Goal: Contribute content: Add original content to the website for others to see

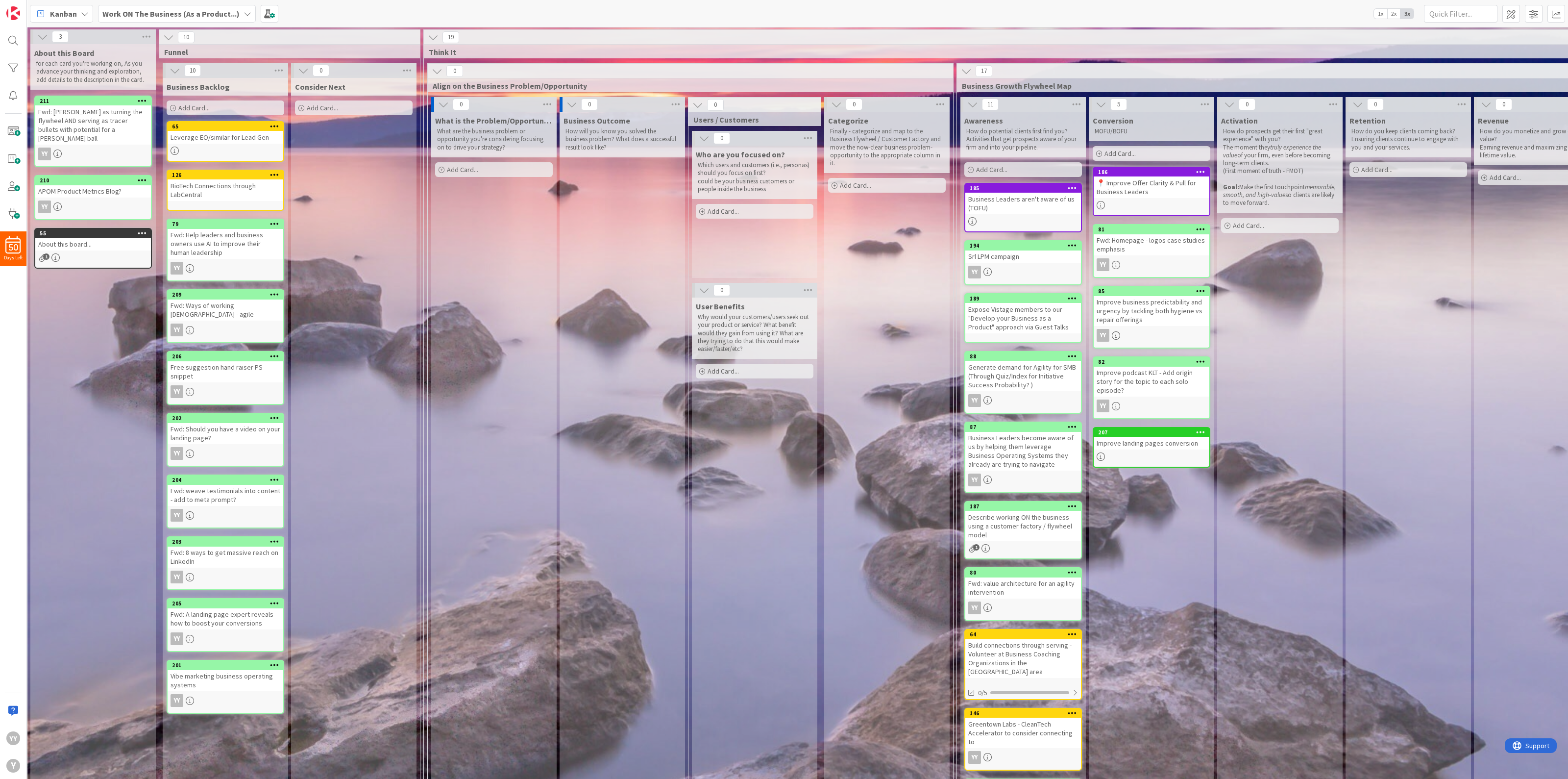
click at [201, 110] on span "Add Card..." at bounding box center [194, 108] width 32 height 9
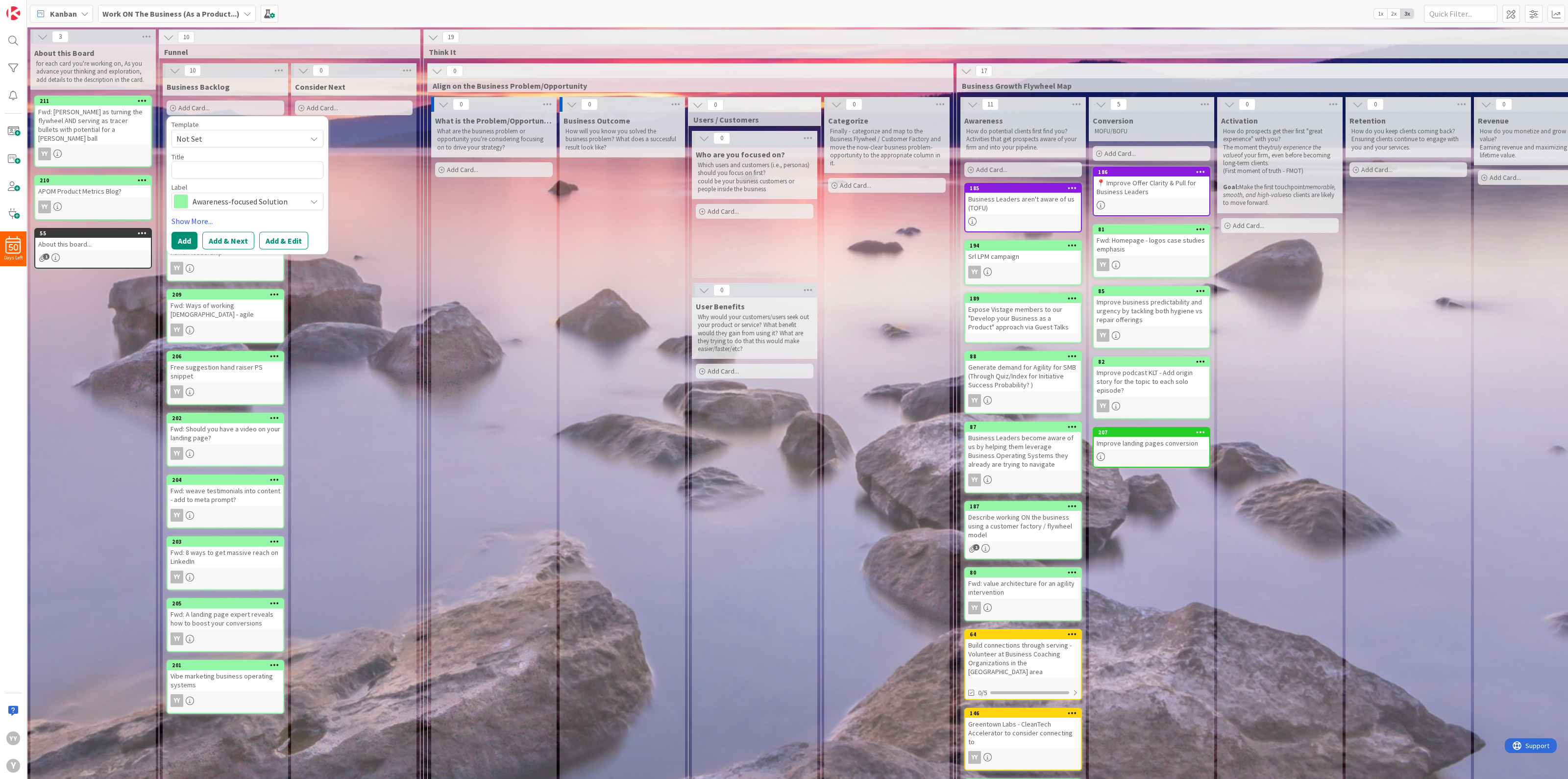
type textarea "x"
type textarea "R"
type textarea "x"
type textarea "Re"
type textarea "x"
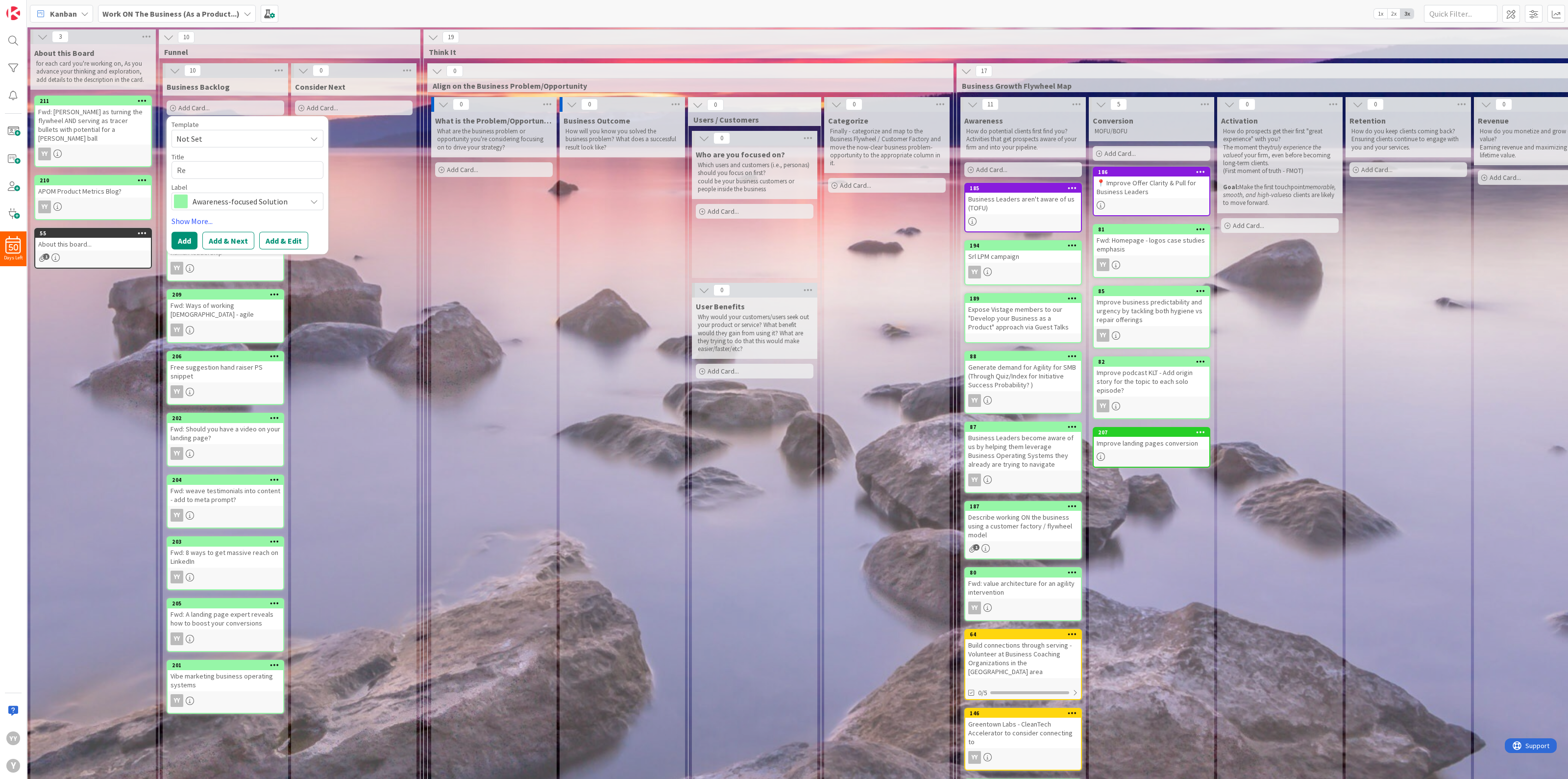
type textarea "Rew"
type textarea "x"
type textarea "Rewo"
type textarea "x"
type textarea "Rewor"
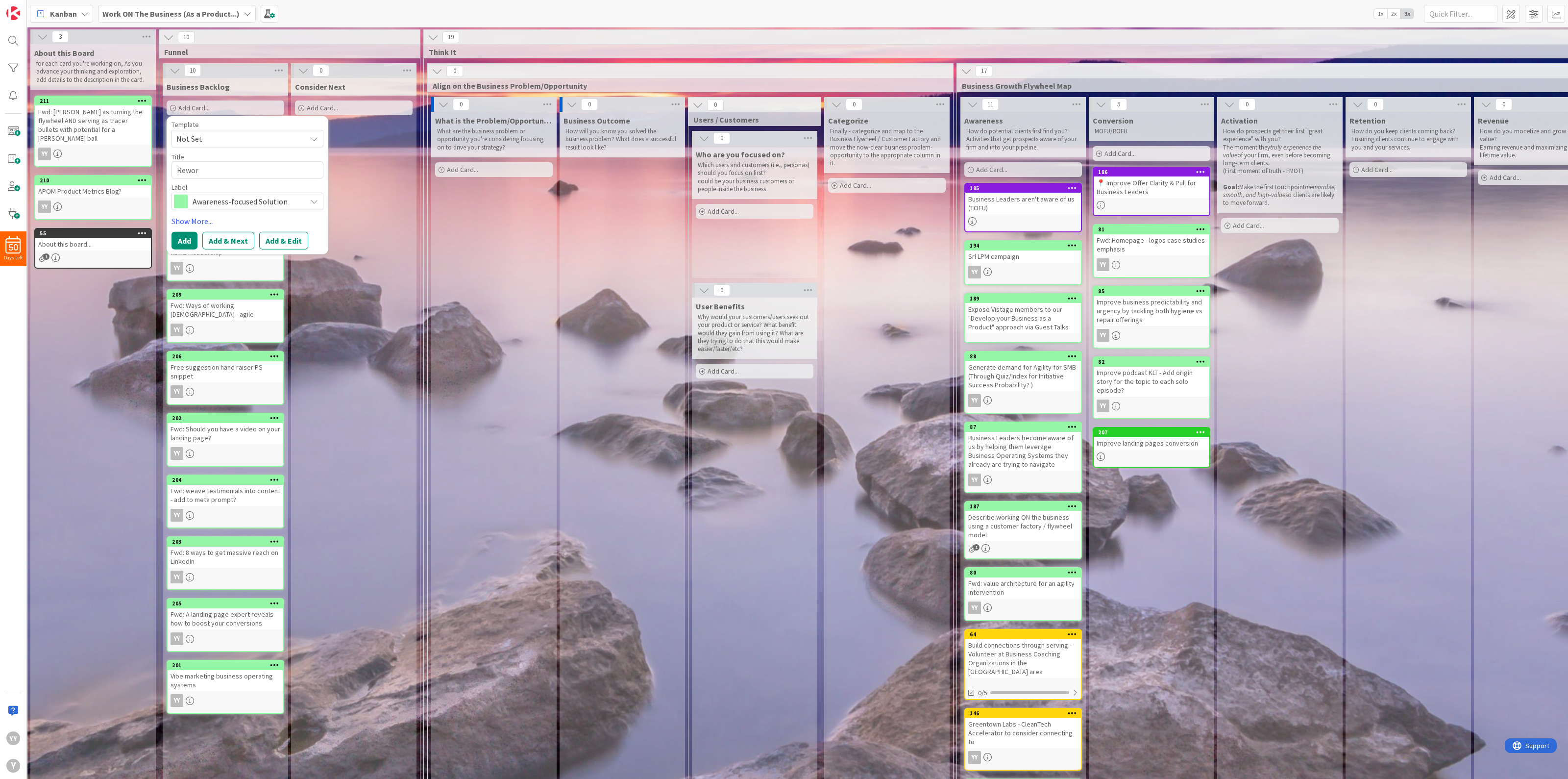
type textarea "x"
type textarea "Rework"
type textarea "x"
type textarea "Rework"
type textarea "x"
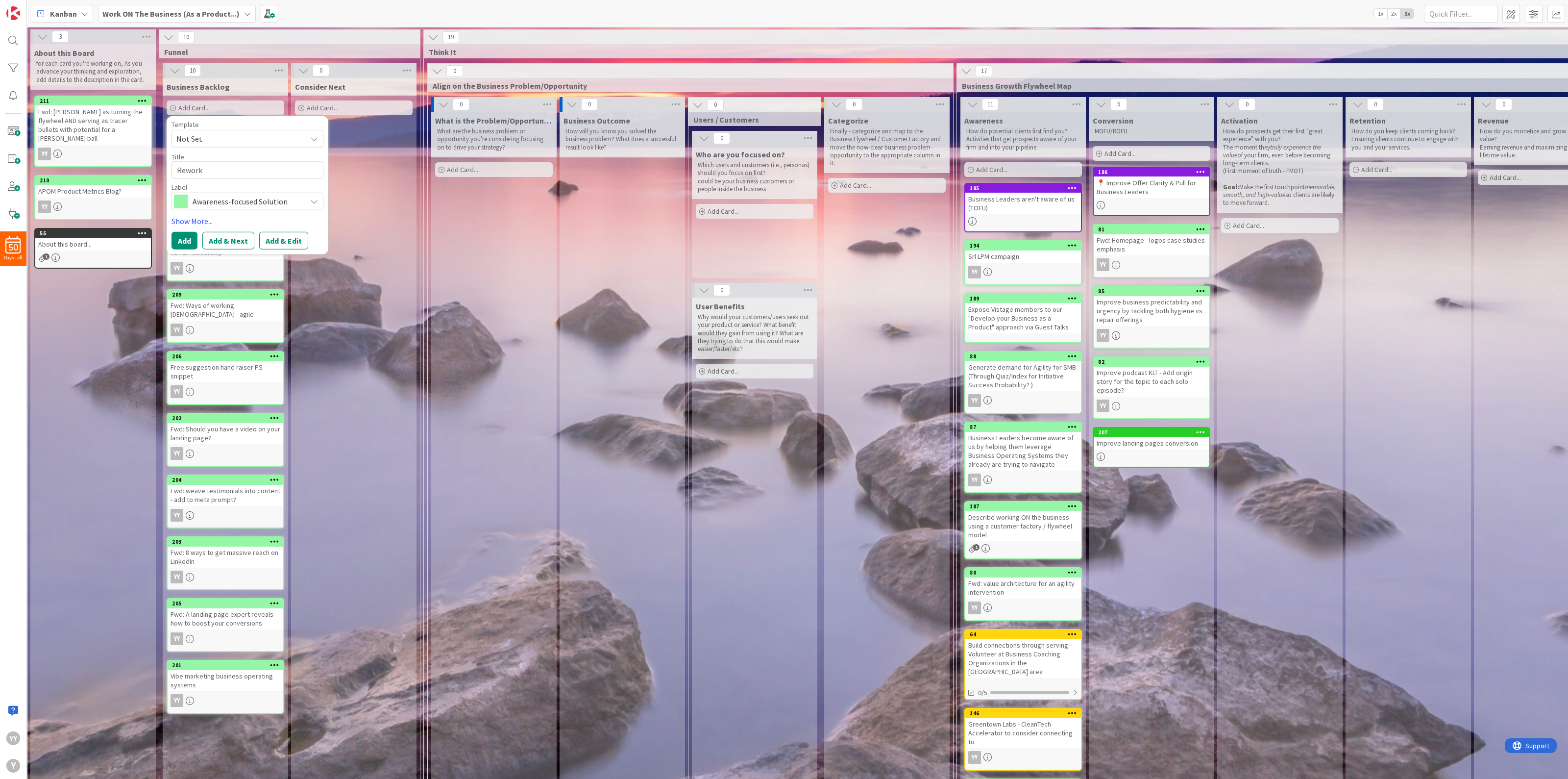
type textarea "Rework w"
type textarea "x"
type textarea "Rework we"
type textarea "x"
type textarea "Rework web"
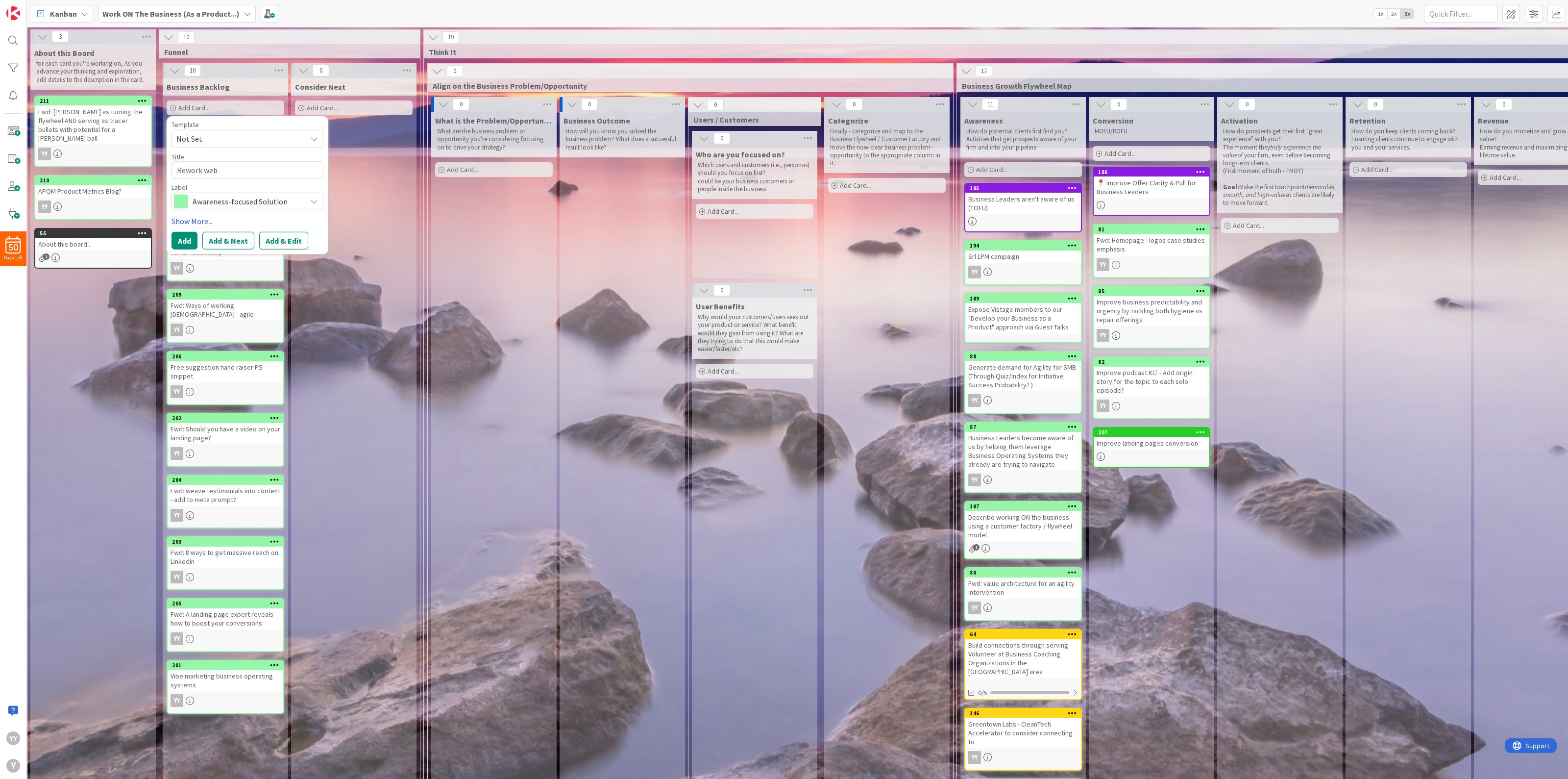
type textarea "x"
type textarea "Rework webs"
type textarea "x"
type textarea "Rework websi"
type textarea "x"
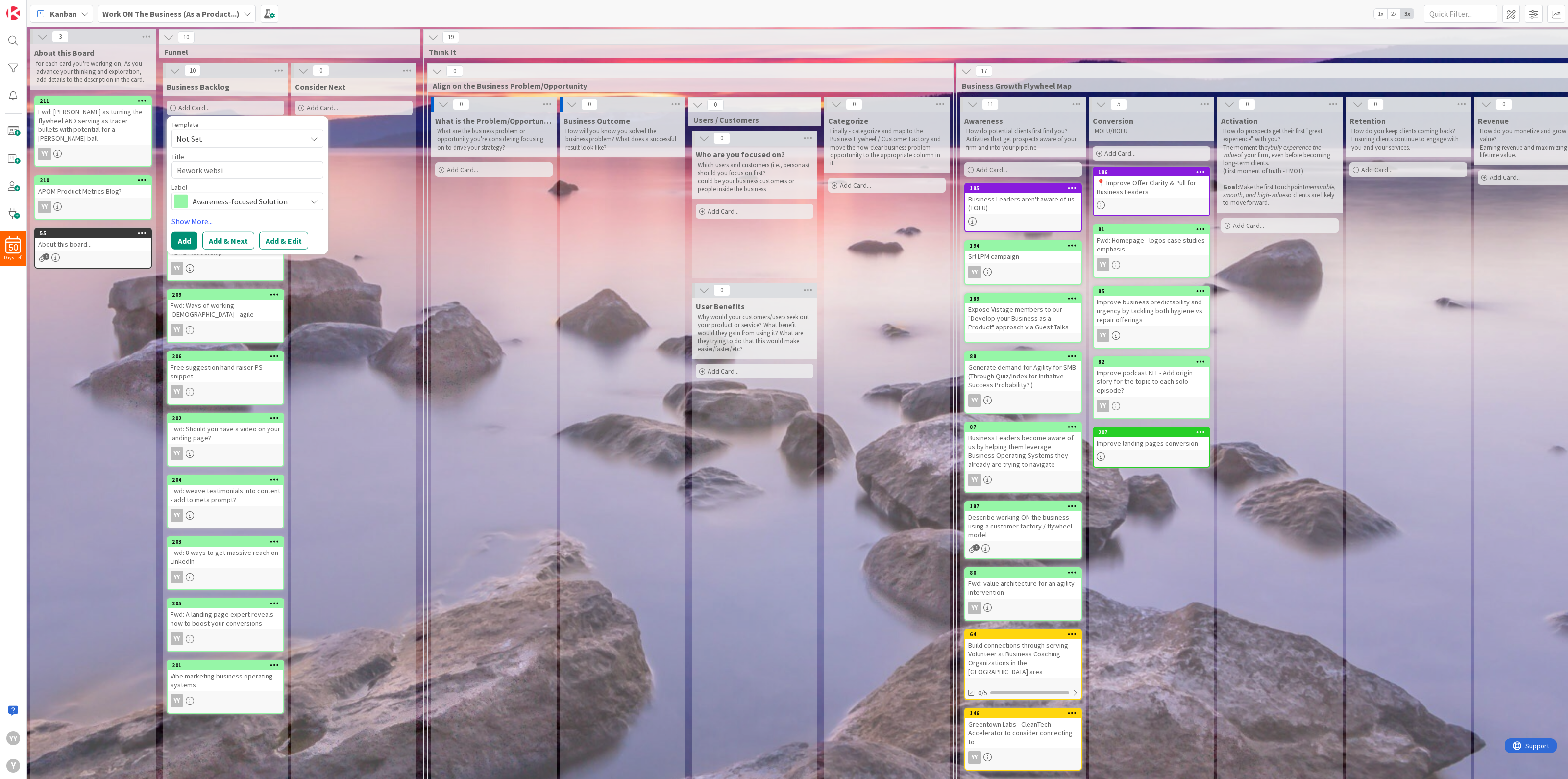
type textarea "Rework websit"
type textarea "x"
type textarea "Rework website"
type textarea "x"
type textarea "Rework website"
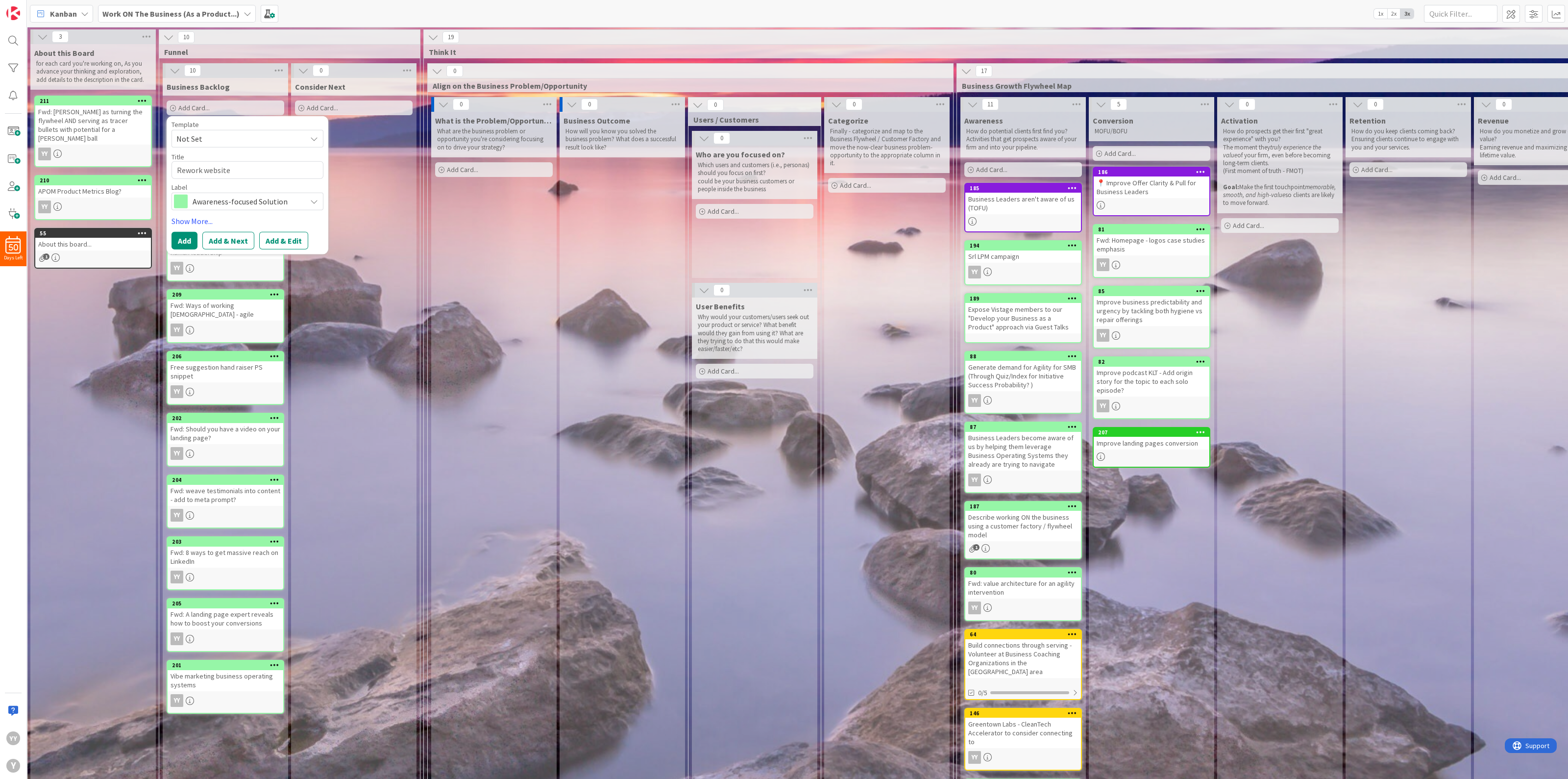
type textarea "x"
type textarea "Rework website c"
type textarea "x"
type textarea "Rework website co"
type textarea "x"
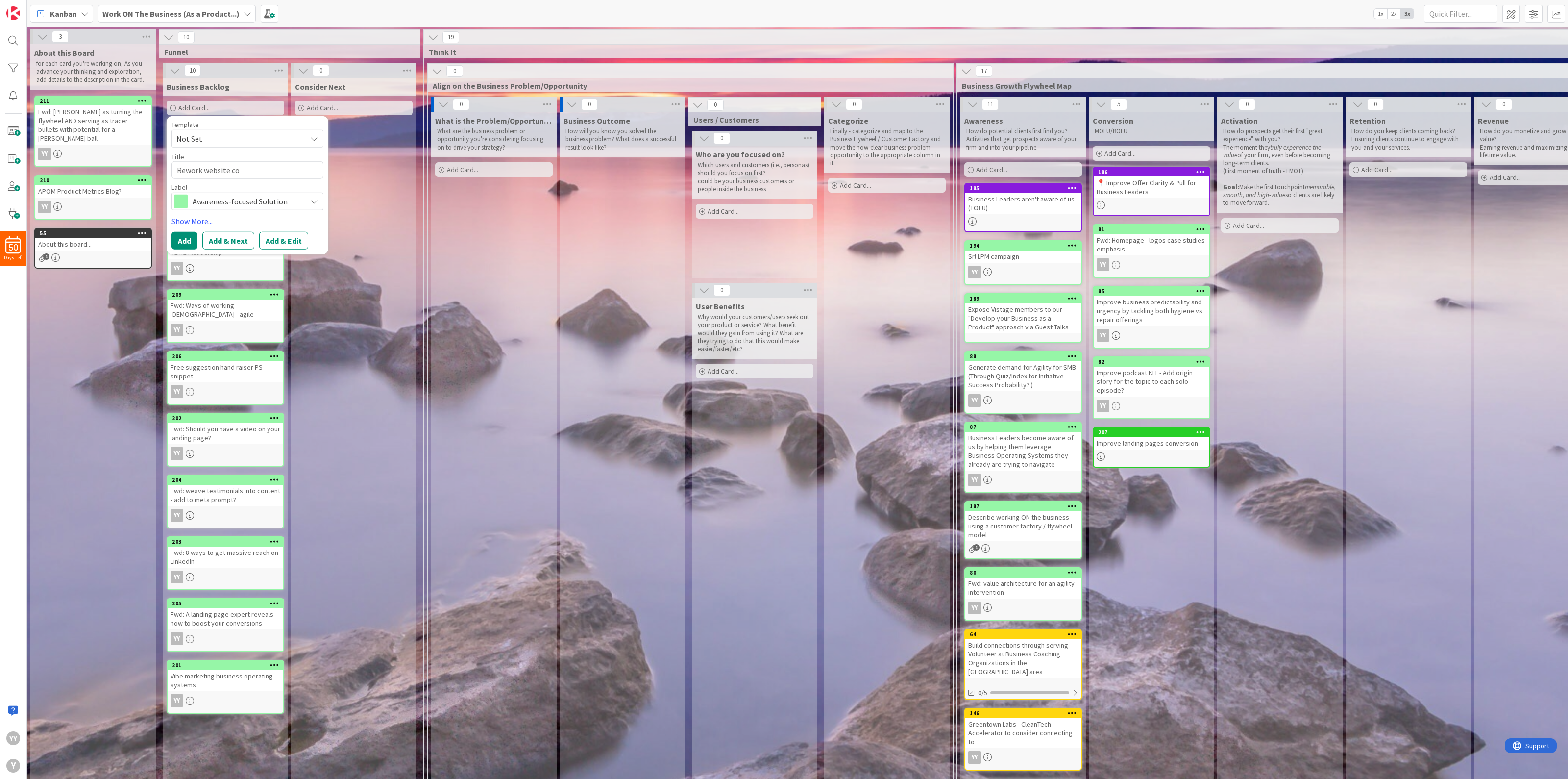
type textarea "Rework website con"
type textarea "x"
type textarea "Rework website cont"
type textarea "x"
type textarea "Rework website [PERSON_NAME]"
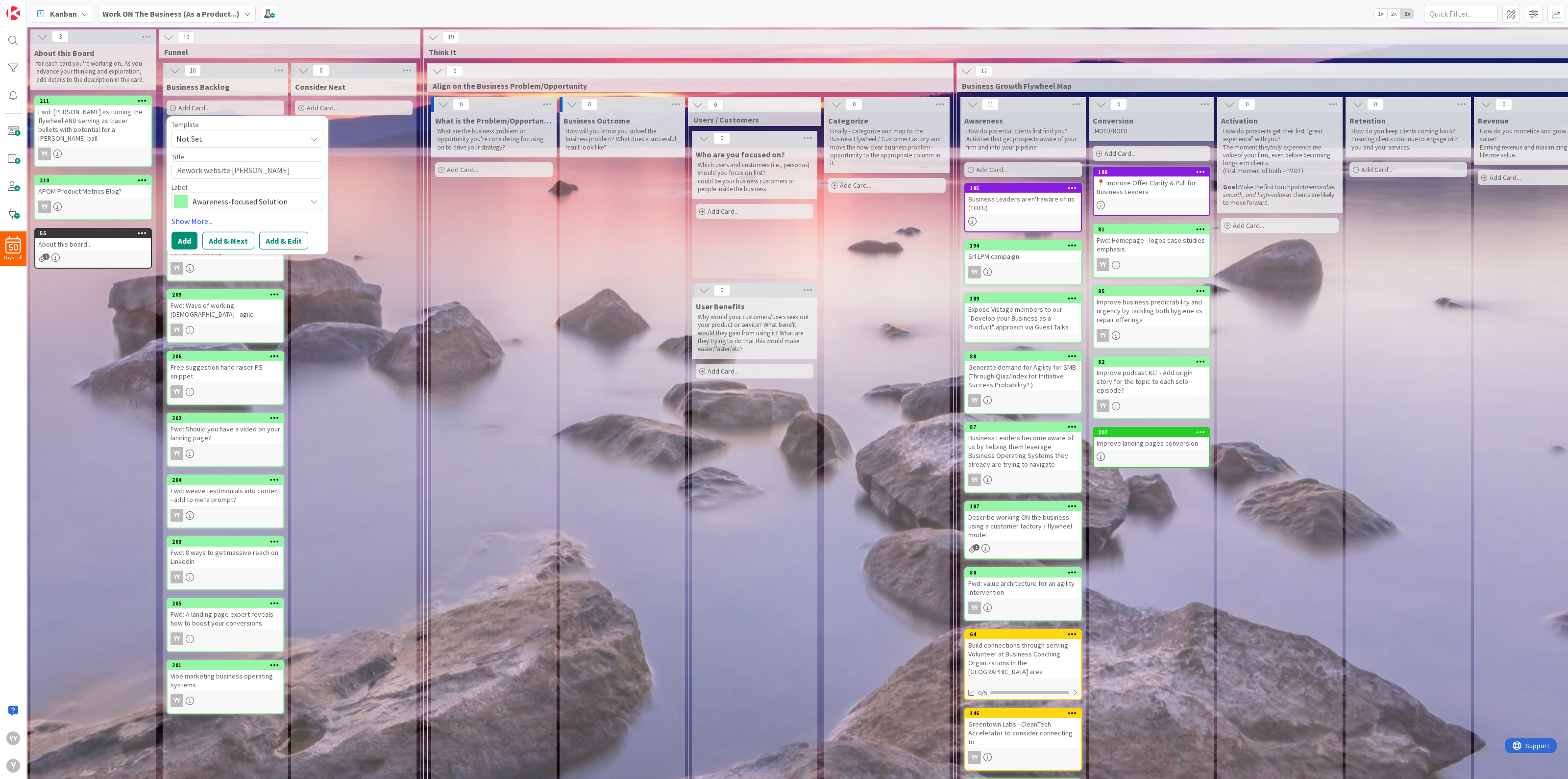
type textarea "x"
type textarea "Rework website conten"
type textarea "x"
type textarea "Rework website content"
type textarea "x"
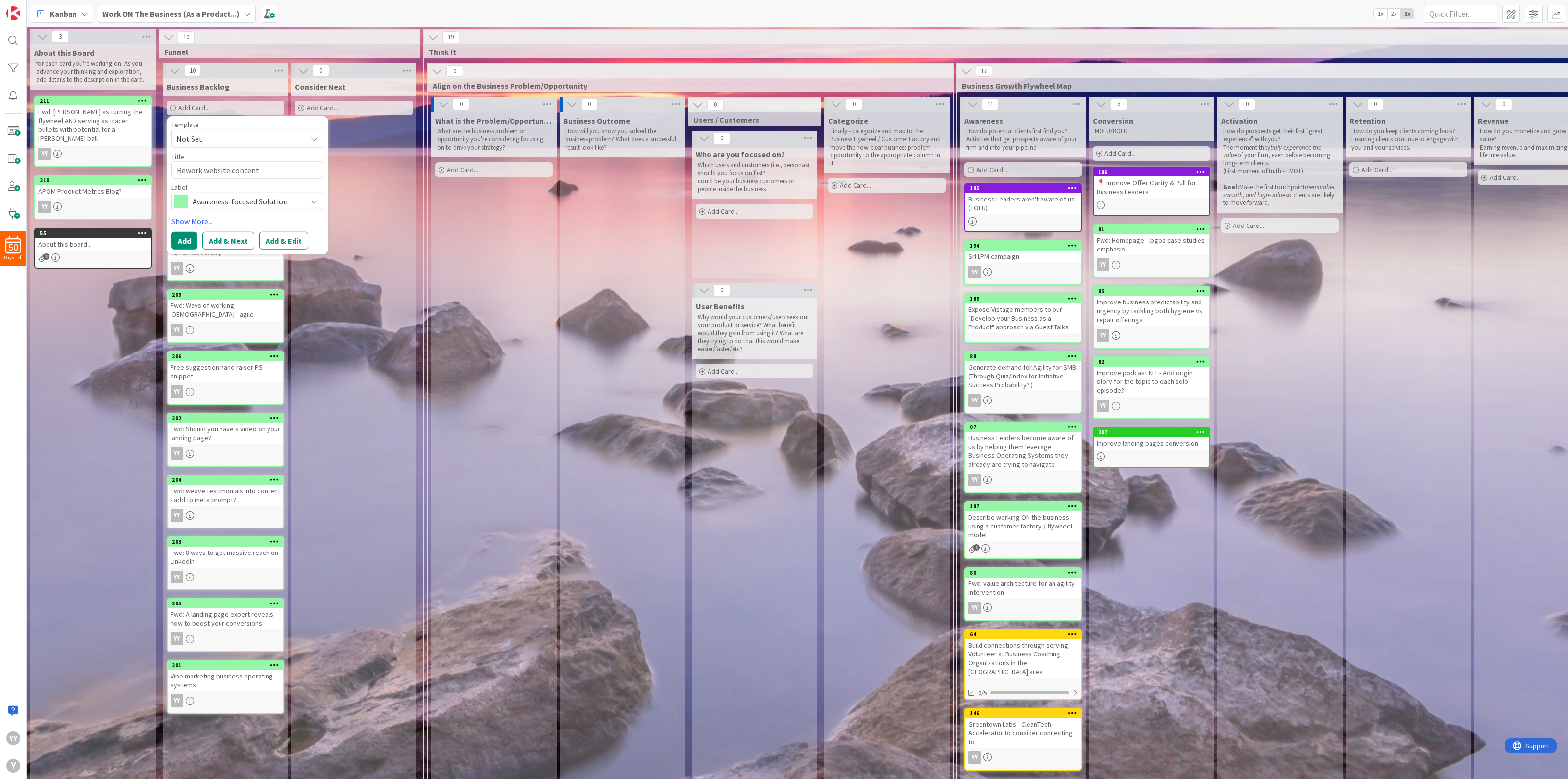
type textarea "Rework website content"
type textarea "x"
type textarea "Rework website content b"
type textarea "x"
type textarea "Rework website content ba"
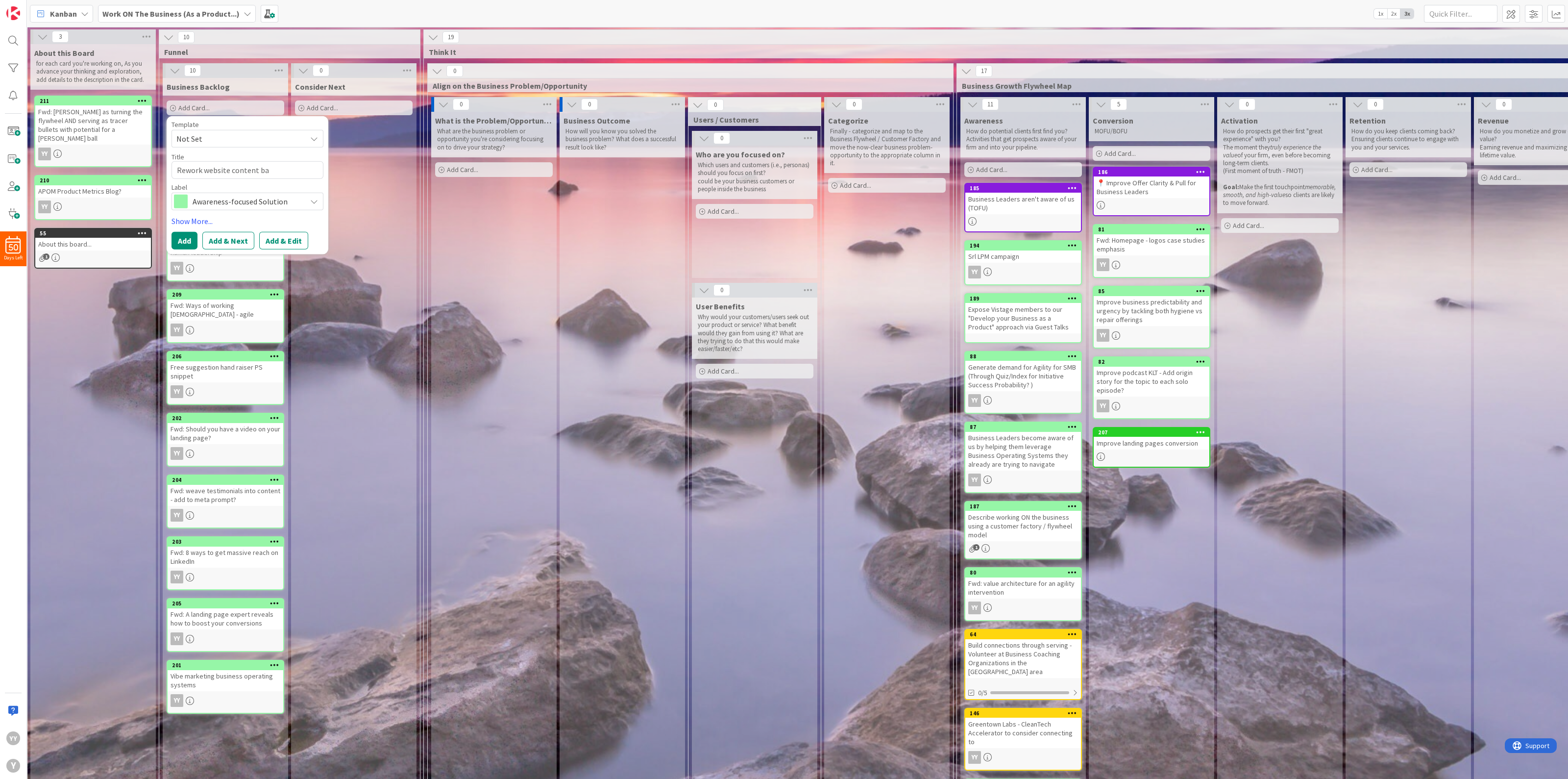
type textarea "x"
type textarea "Rework website content bas"
type textarea "x"
type textarea "Rework website content base"
type textarea "x"
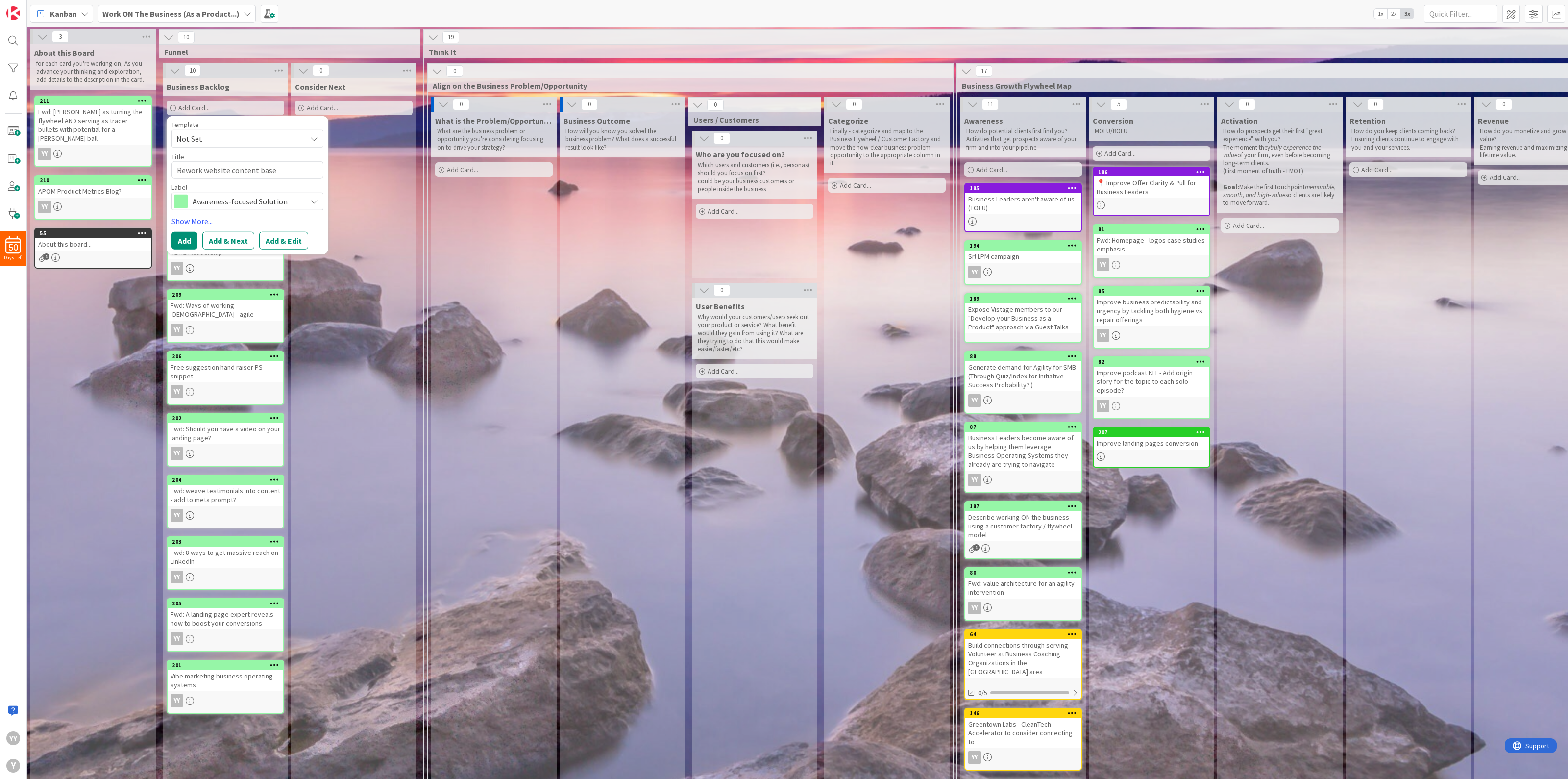
type textarea "Rework website content base"
type textarea "x"
type textarea "Rework website content base d"
type textarea "x"
type textarea "Rework website content base do"
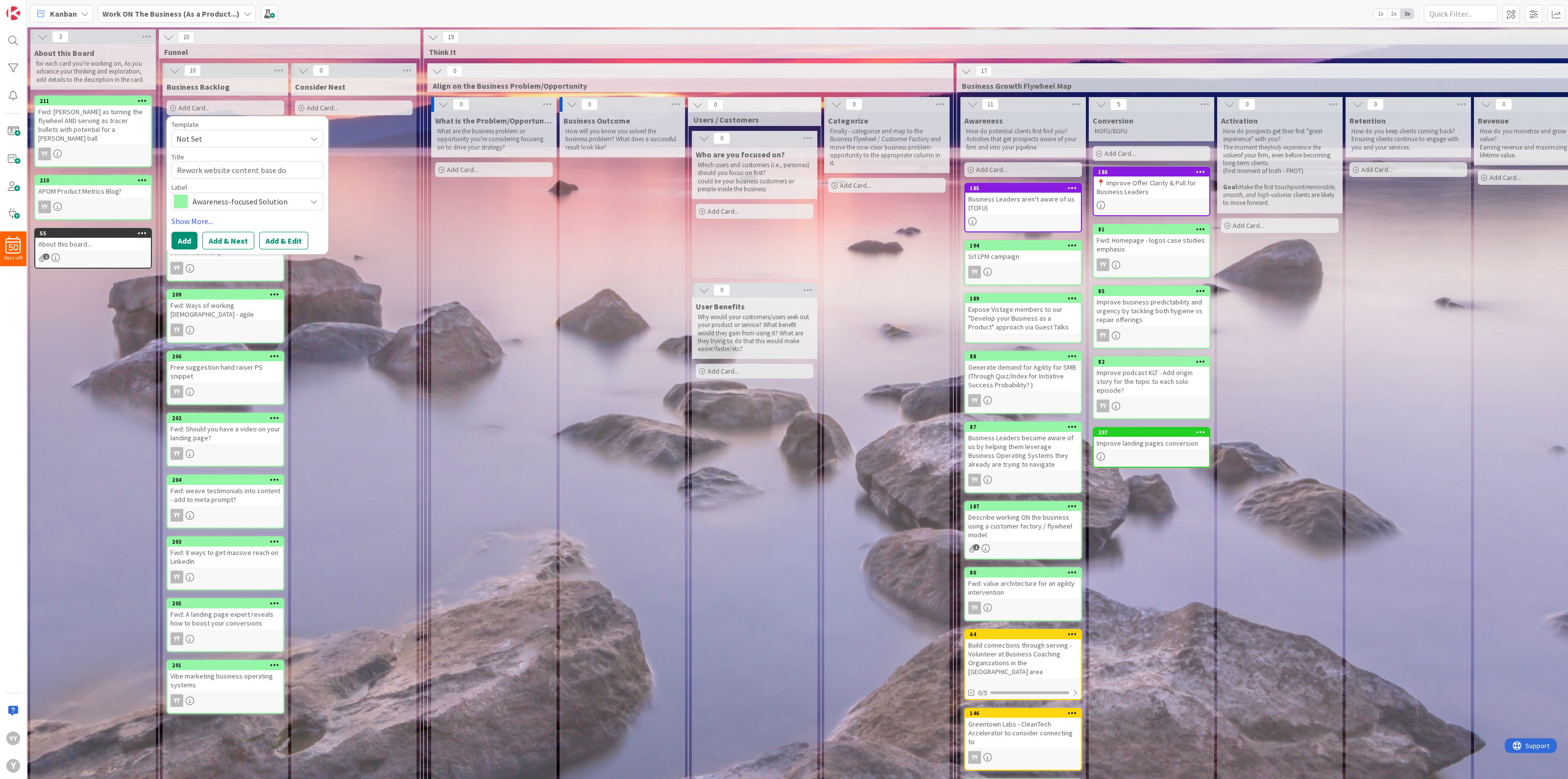
type textarea "x"
type textarea "Rework website content base don"
type textarea "x"
type textarea "Rework website content base don"
type textarea "x"
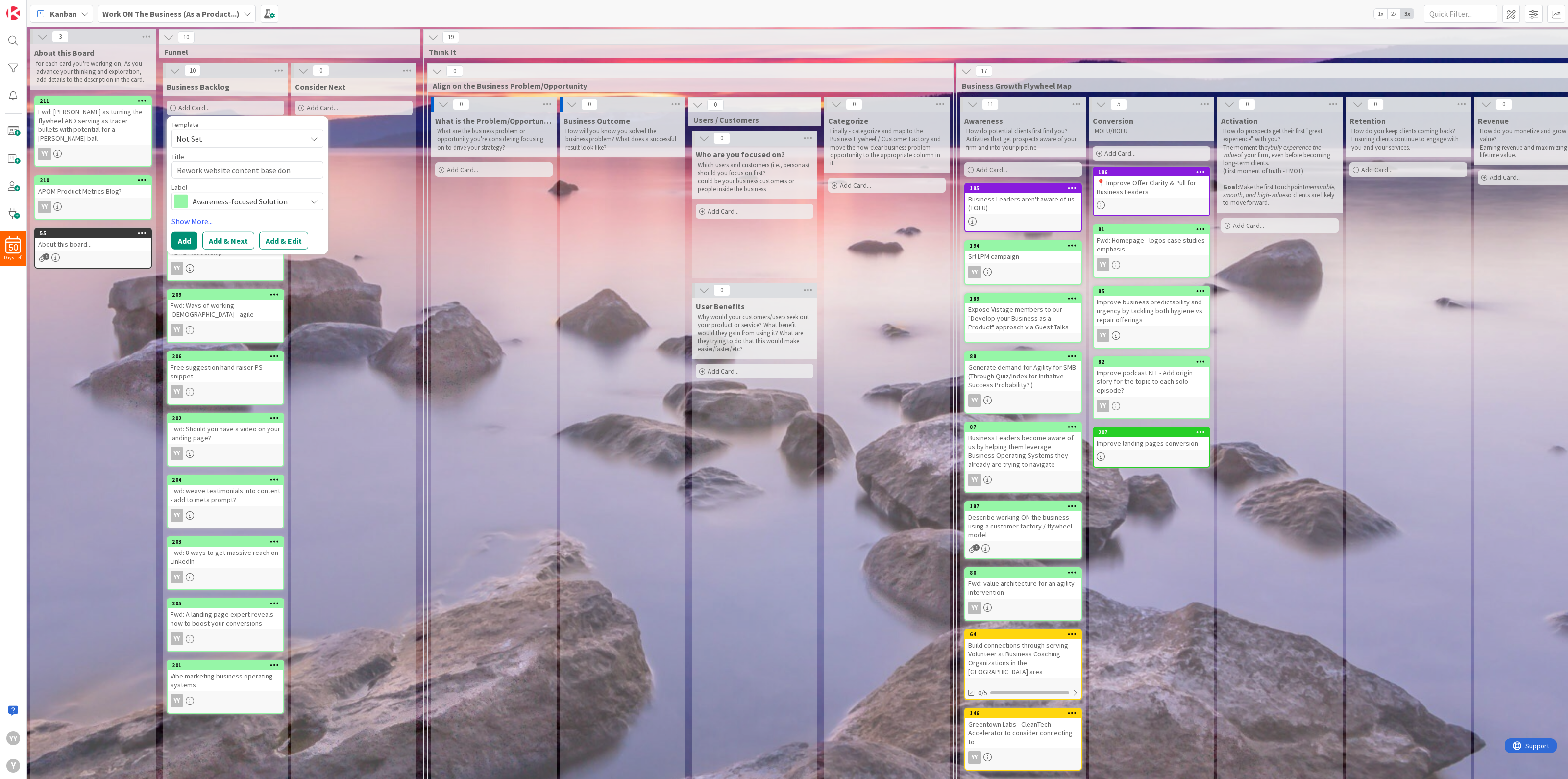
type textarea "Rework website content base don"
type textarea "x"
type textarea "Rework website content base do"
type textarea "x"
type textarea "Rework website content base d"
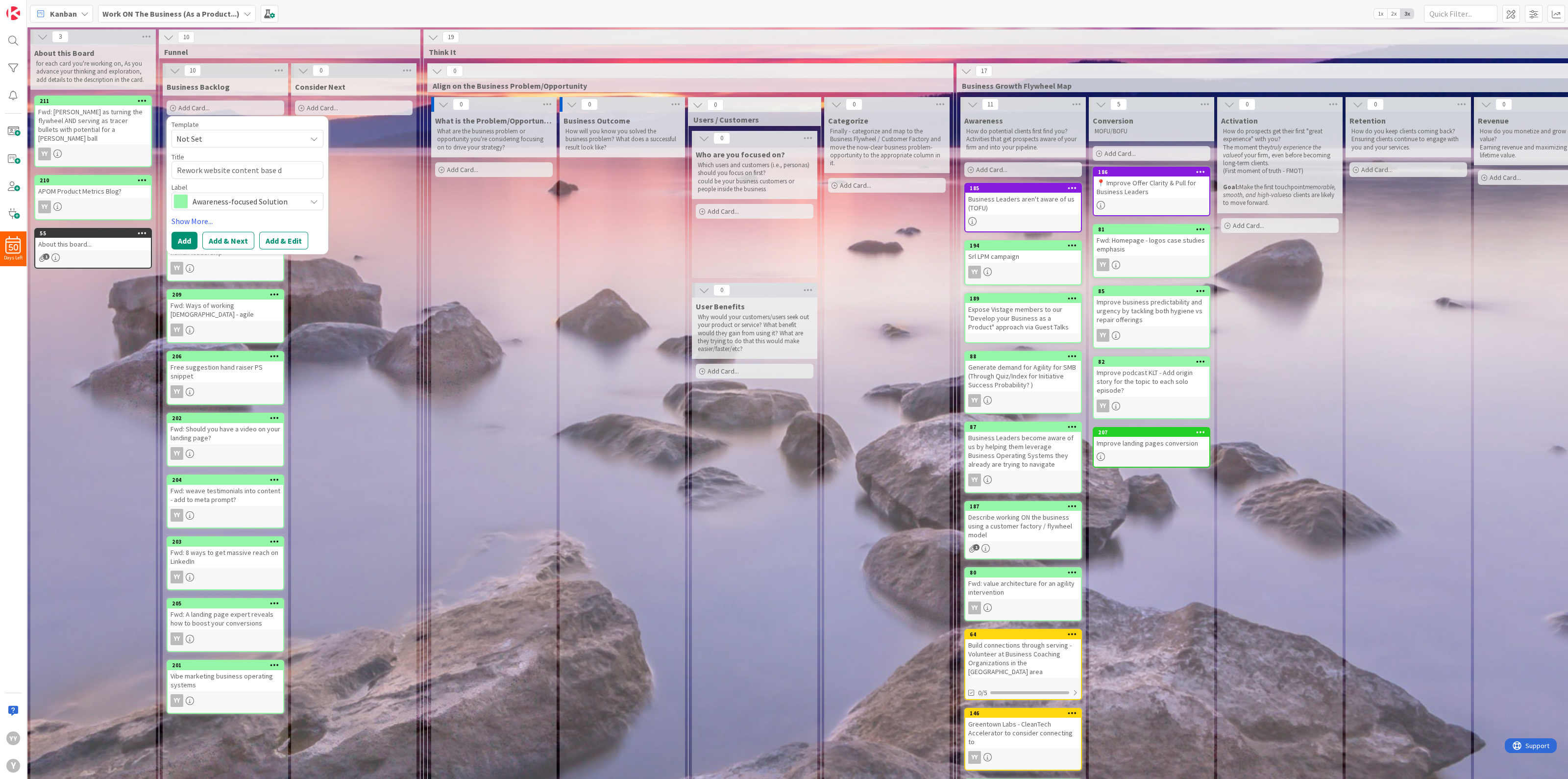
type textarea "x"
type textarea "Rework website content base"
type textarea "x"
type textarea "Rework website content base"
type textarea "x"
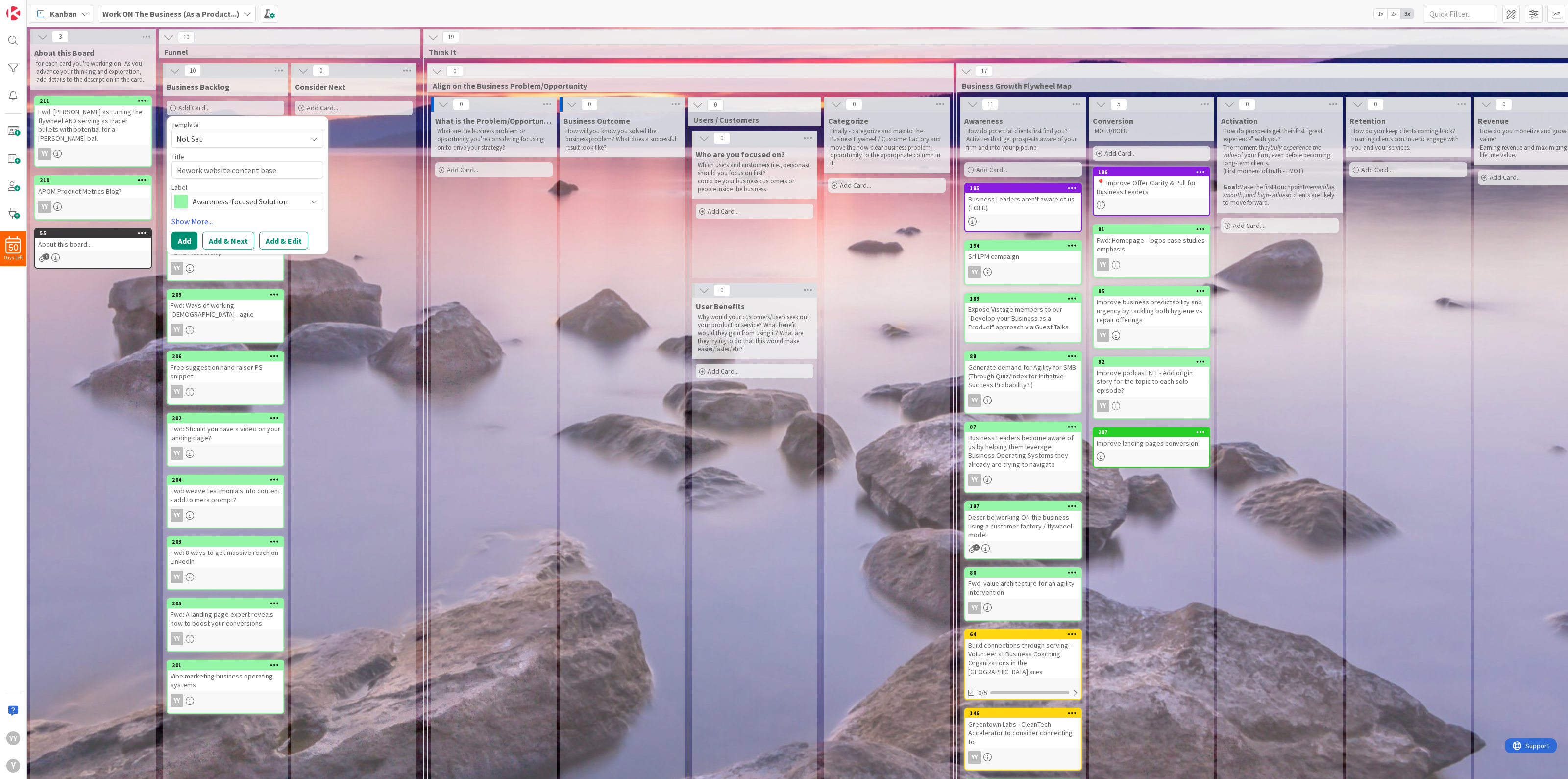
type textarea "Rework website content based"
type textarea "x"
type textarea "Rework website content based"
type textarea "x"
type textarea "Rework website content based o"
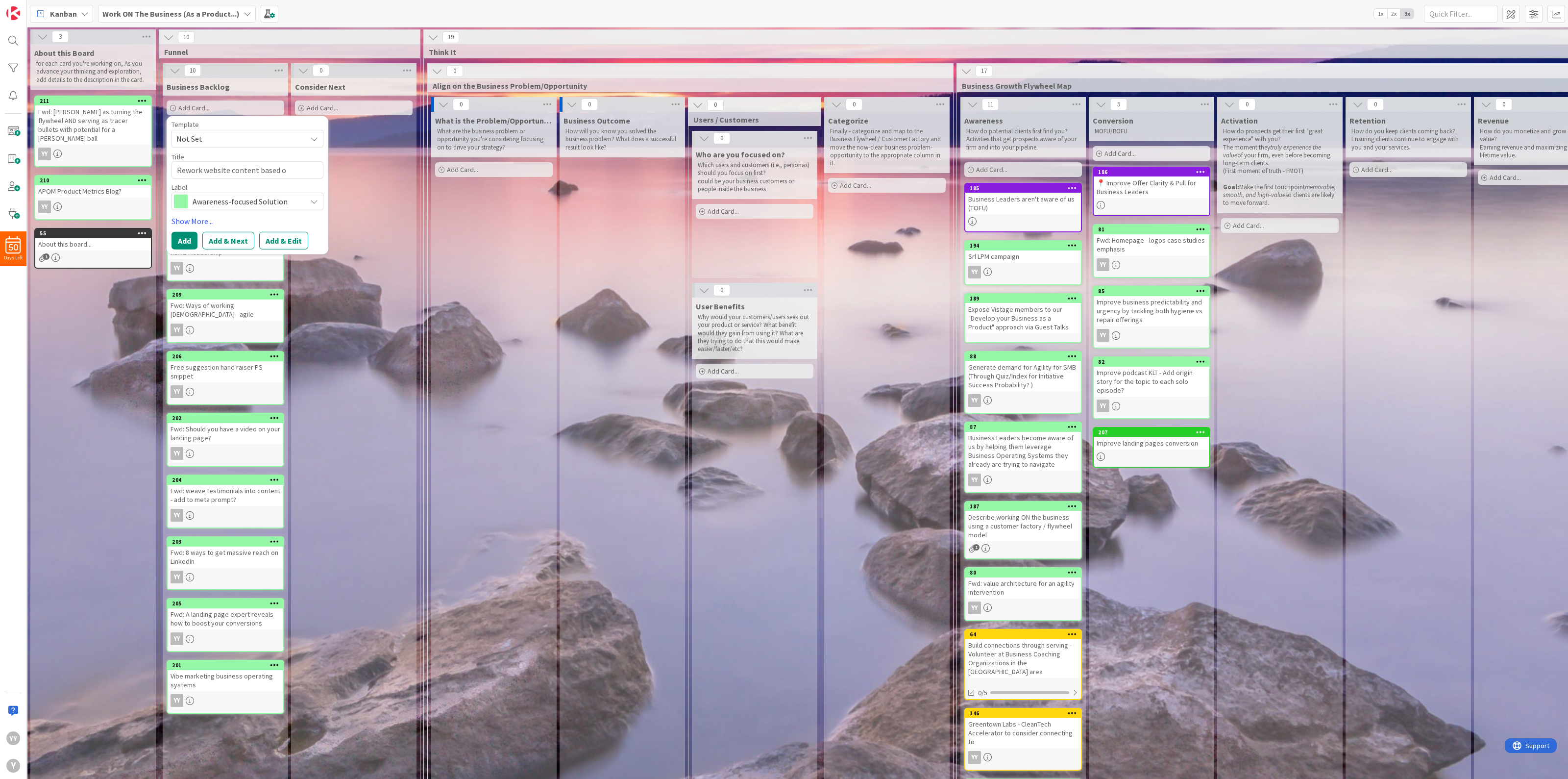
type textarea "x"
type textarea "Rework website content based on"
type textarea "x"
type textarea "Rework website content based on"
type textarea "x"
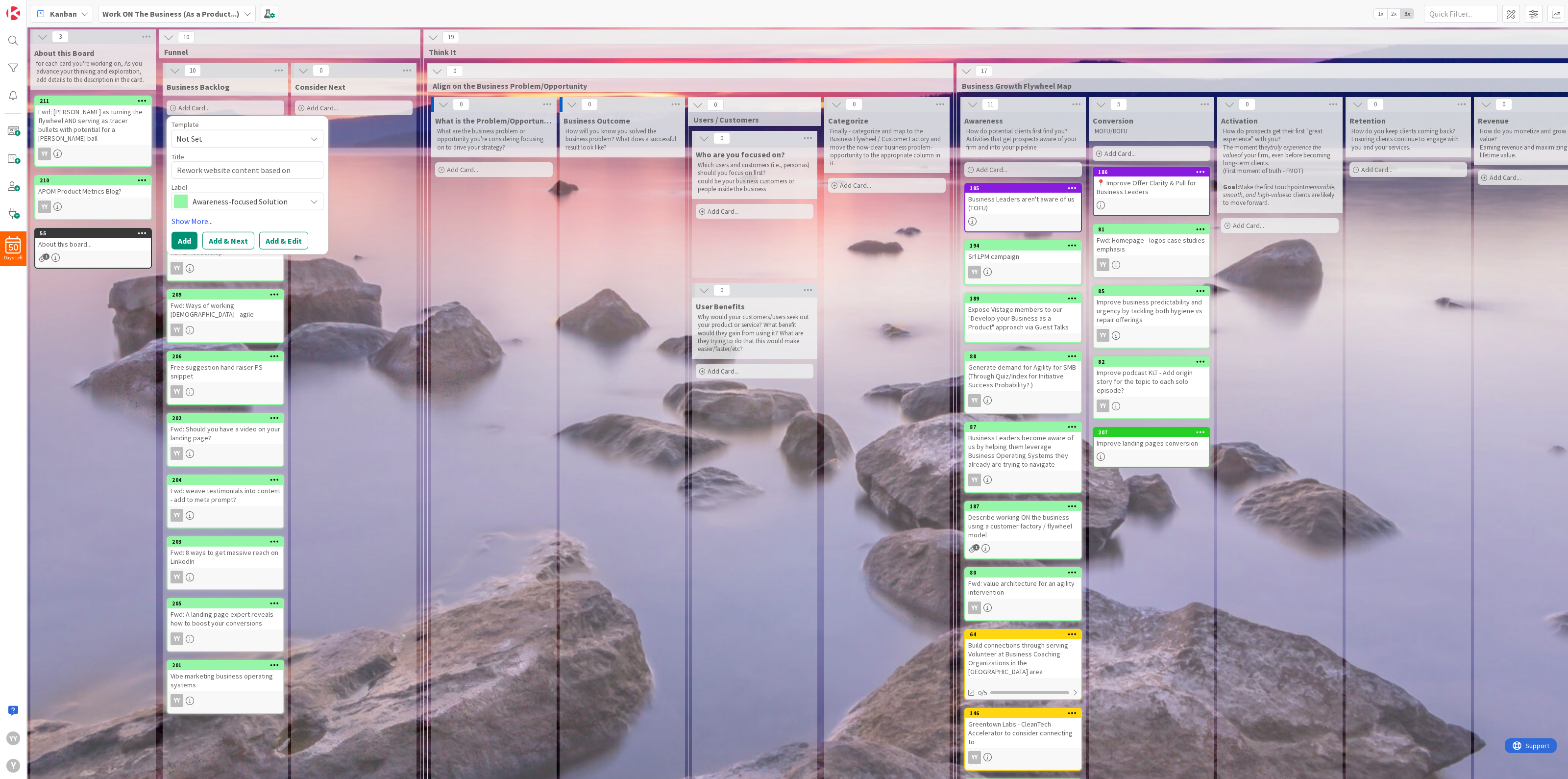
type textarea "Rework website content based on A"
type textarea "x"
type textarea "Rework website content based on AI"
type textarea "x"
type textarea "Rework website content based on AI"
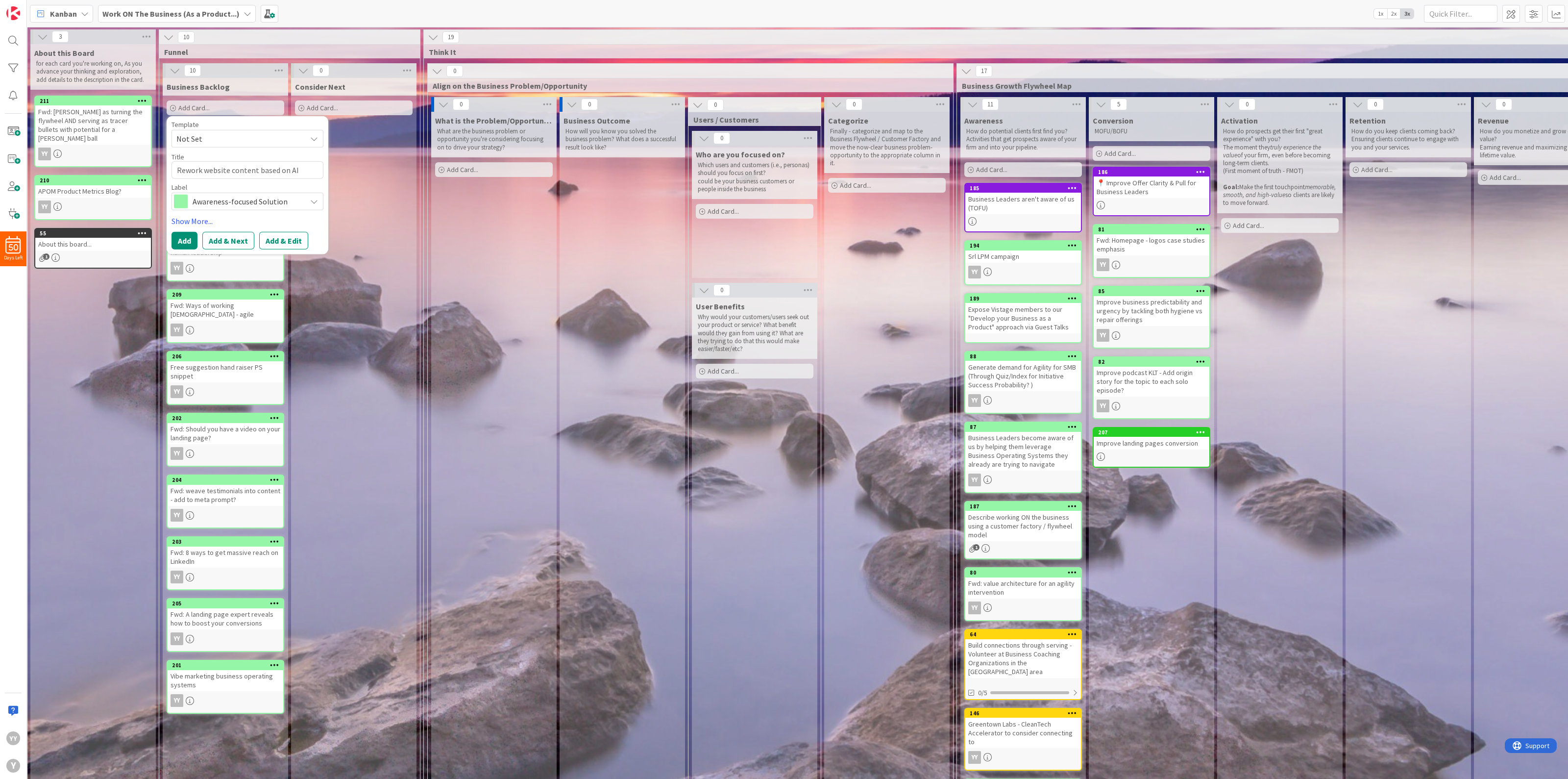
type textarea "x"
type textarea "Rework website content based on AI t"
type textarea "x"
type textarea "Rework website content based on AI te"
type textarea "x"
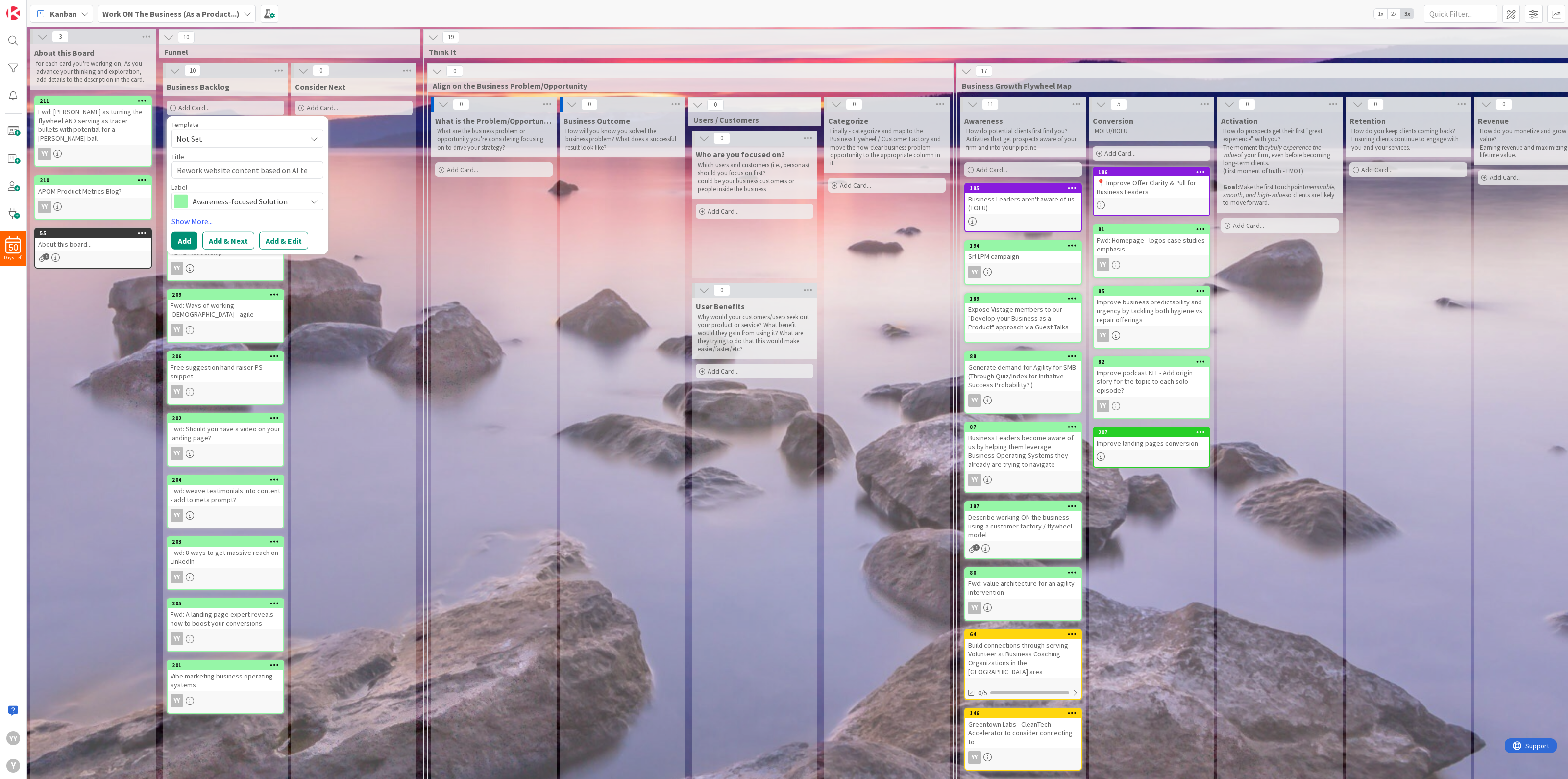
type textarea "Rework website content based on [PERSON_NAME]"
type textarea "x"
type textarea "Rework website content based on AI tewa"
type textarea "x"
type textarea "Rework website content based on AI tewar"
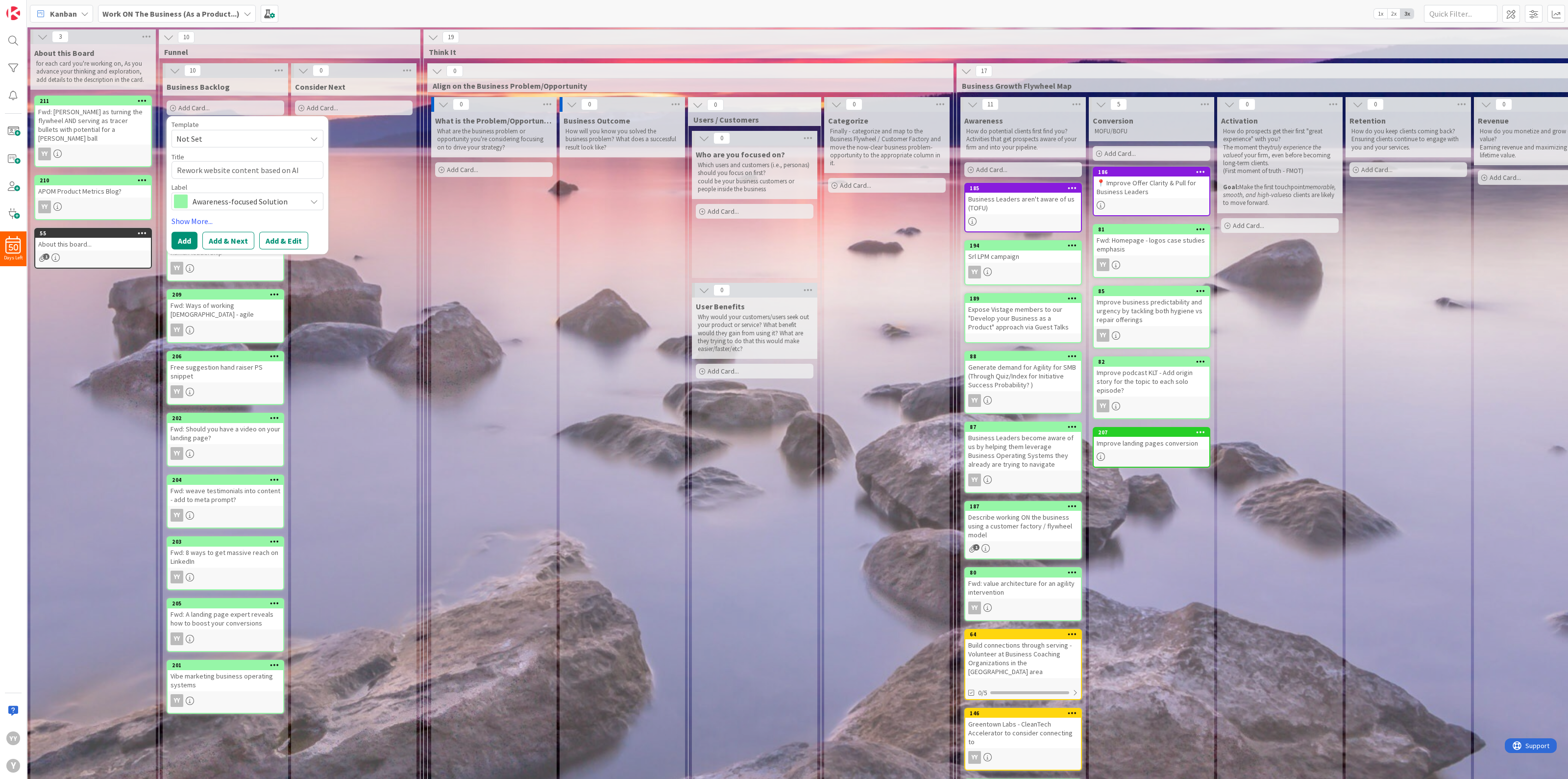
type textarea "x"
type textarea "Rework website content based on AI teward"
type textarea "x"
type textarea "Rework website content based on AI tewar"
type textarea "x"
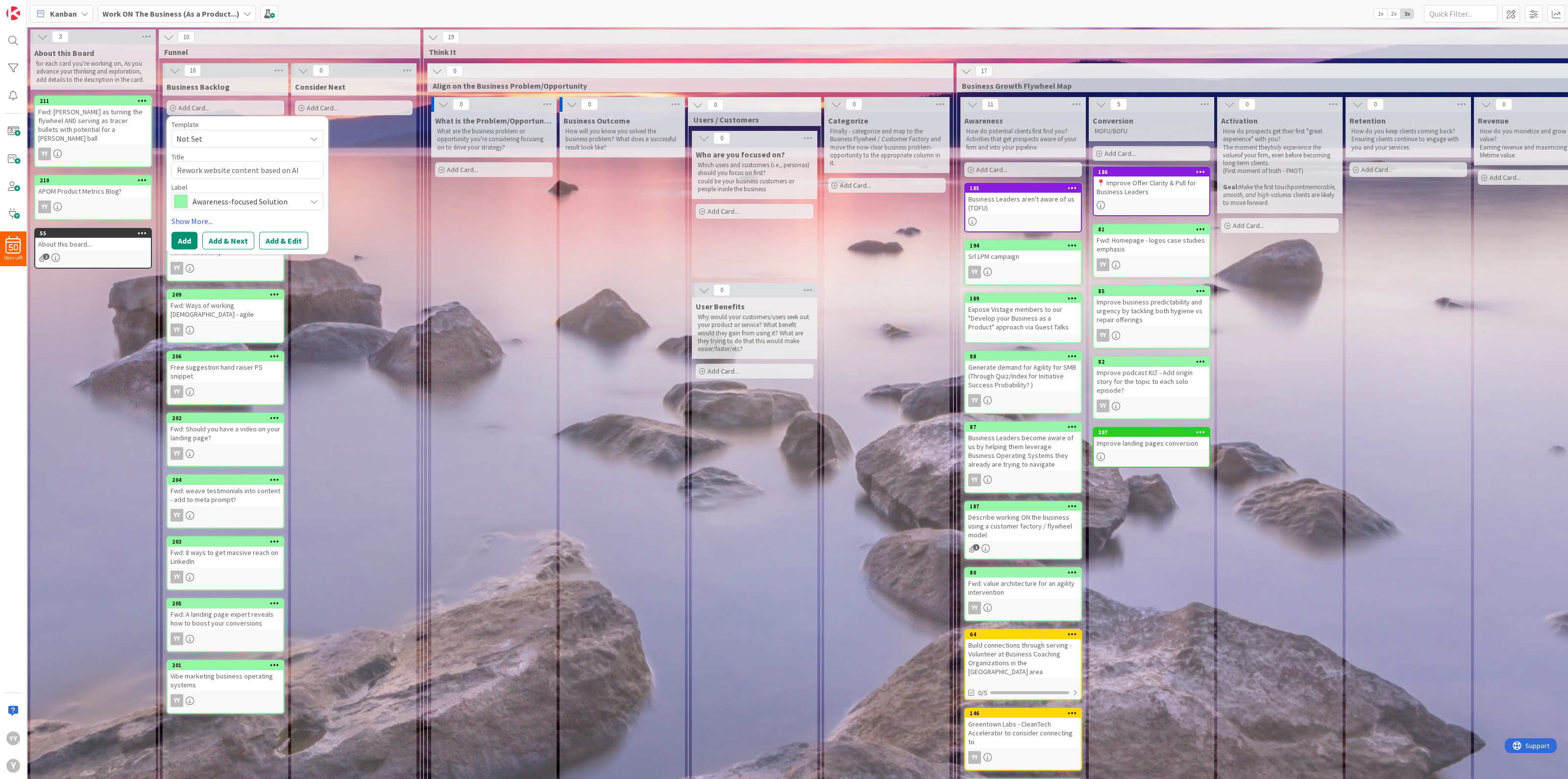
type textarea "Rework website content based on AI tewa"
type textarea "x"
type textarea "Rework website content based on [PERSON_NAME]"
type textarea "x"
type textarea "Rework website content based on AI te"
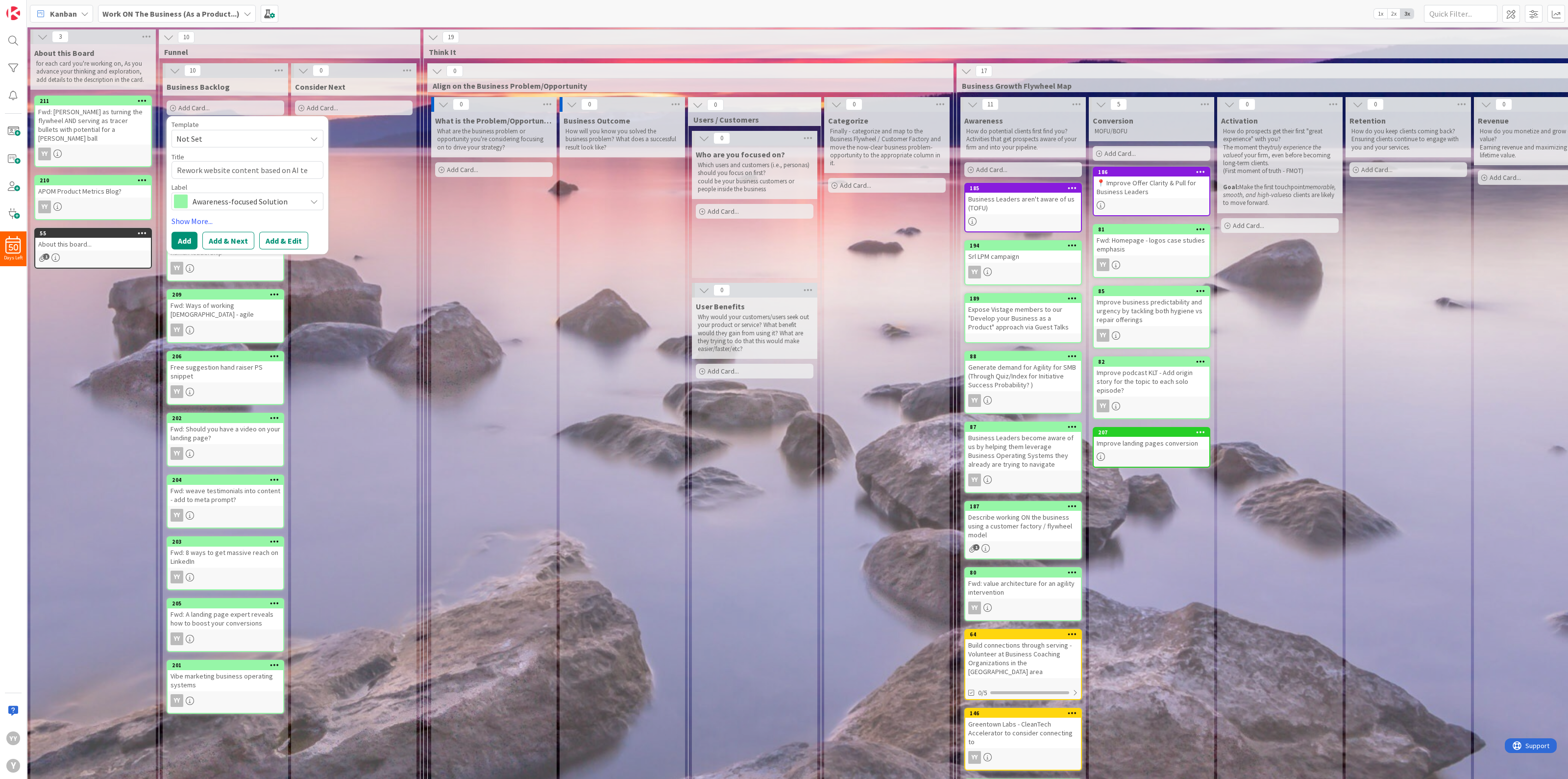
type textarea "x"
type textarea "Rework website content based on AI tee"
type textarea "x"
type textarea "Rework website content based on AI teea"
type textarea "x"
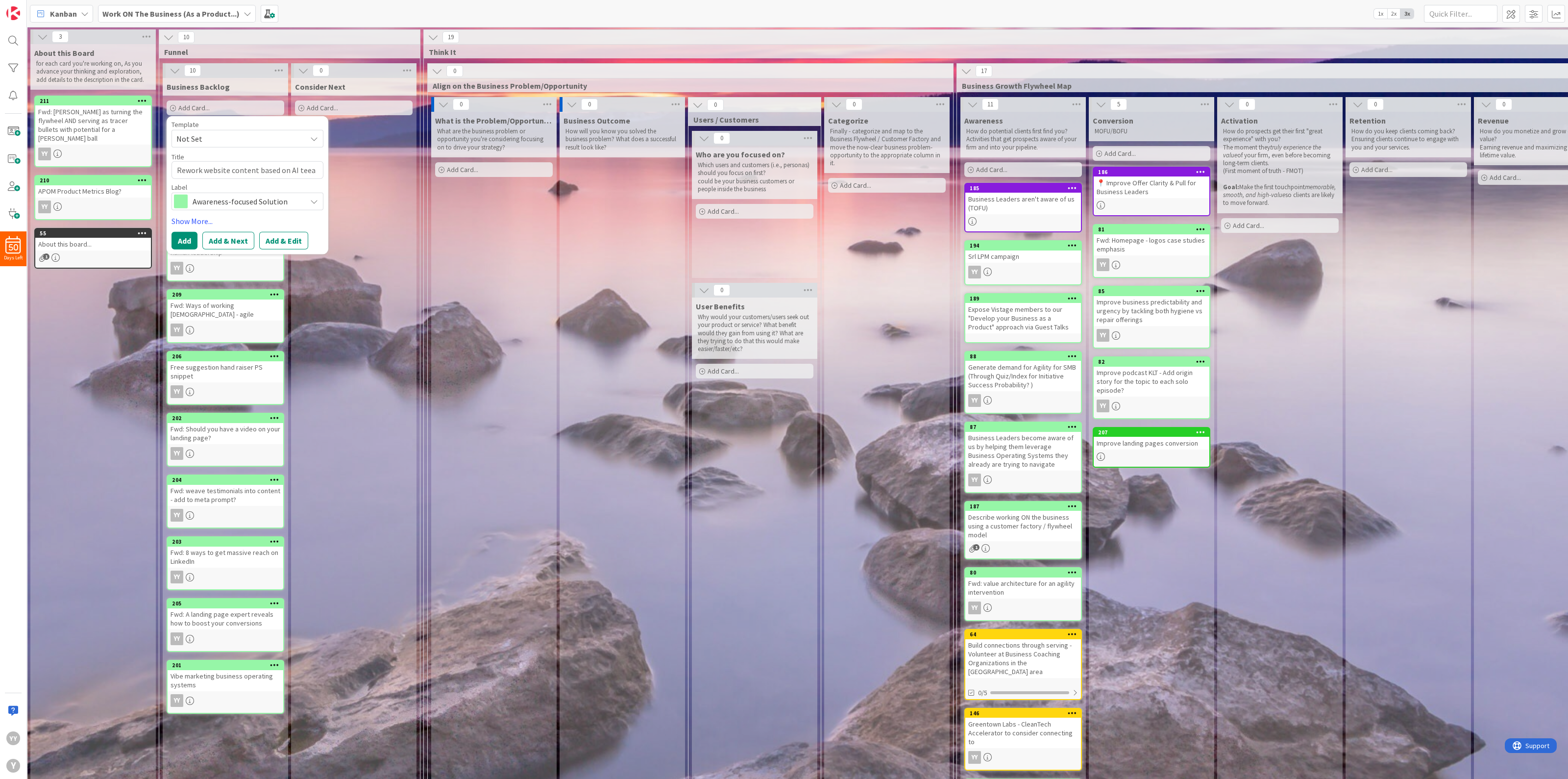
type textarea "Rework website content based on AI tee"
type textarea "x"
type textarea "Rework website content based on AI te"
type textarea "x"
type textarea "Rework website content based on AI tea"
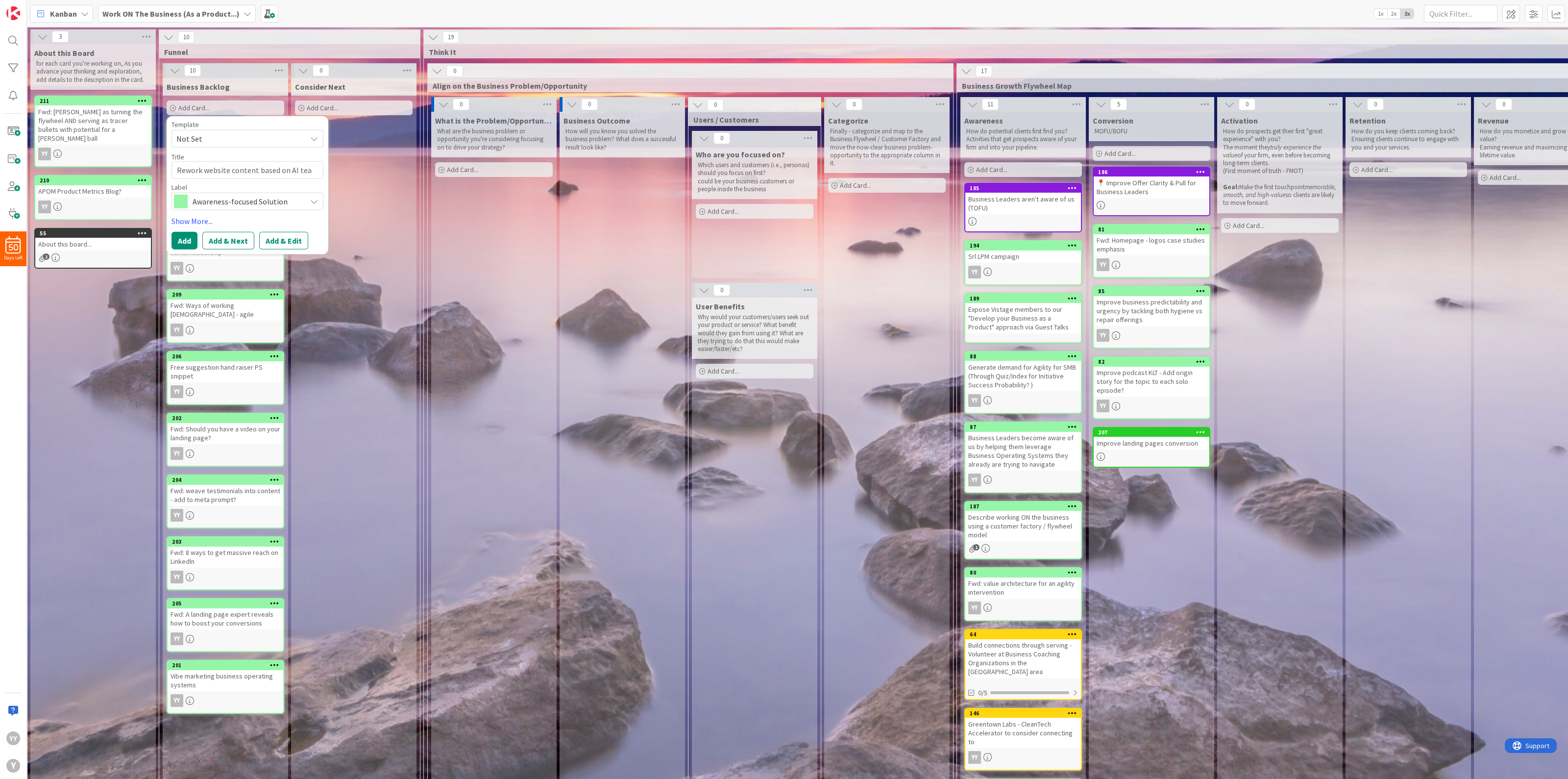
type textarea "x"
type textarea "Rework website content based on AI tear"
type textarea "x"
type textarea "Rework website content based on AI teard"
type textarea "x"
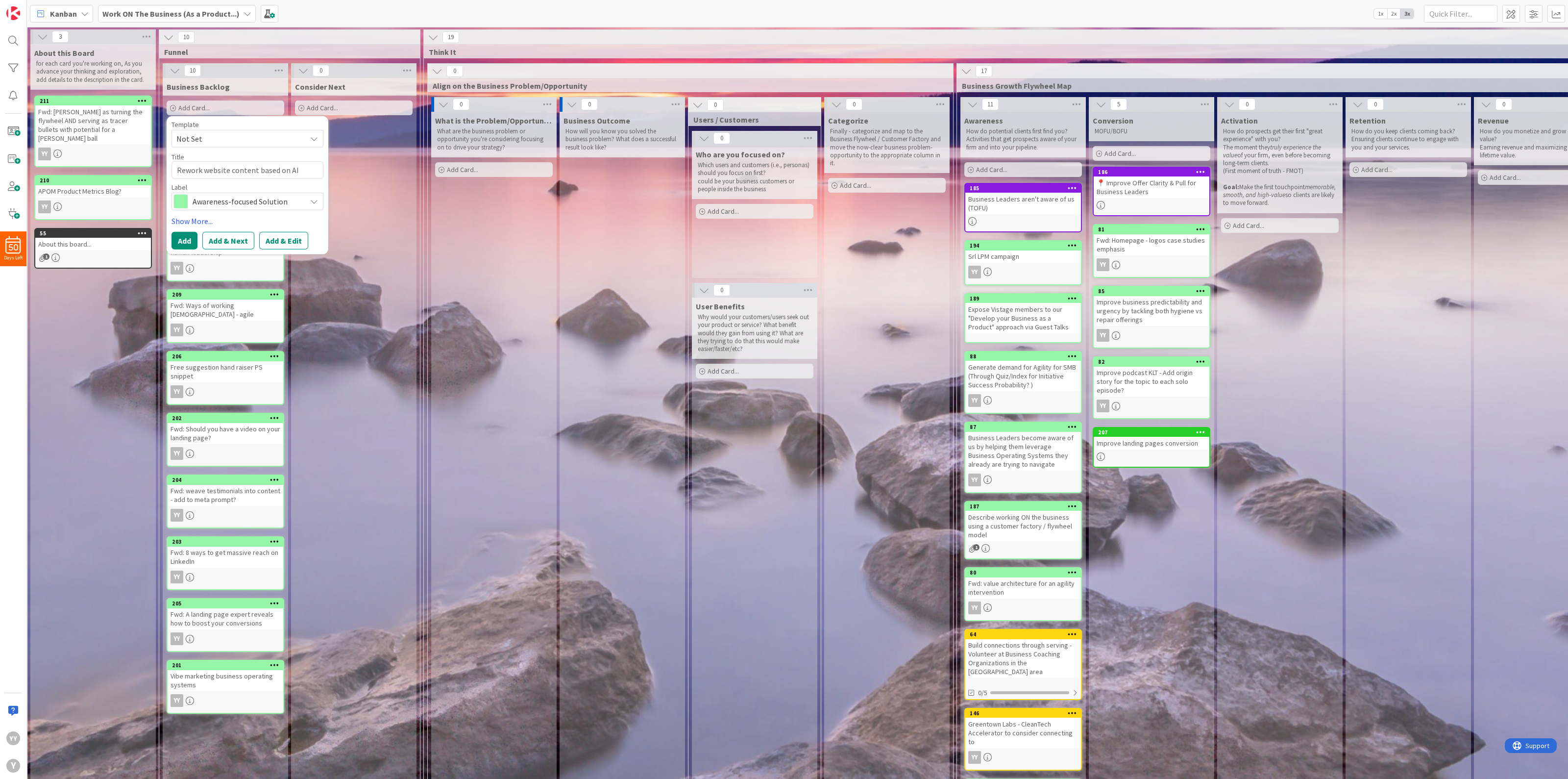
type textarea "Rework website content based on [PERSON_NAME]"
type textarea "x"
type textarea "Rework website content based on AI teardow"
type textarea "x"
type textarea "Rework website content based on AI teardown"
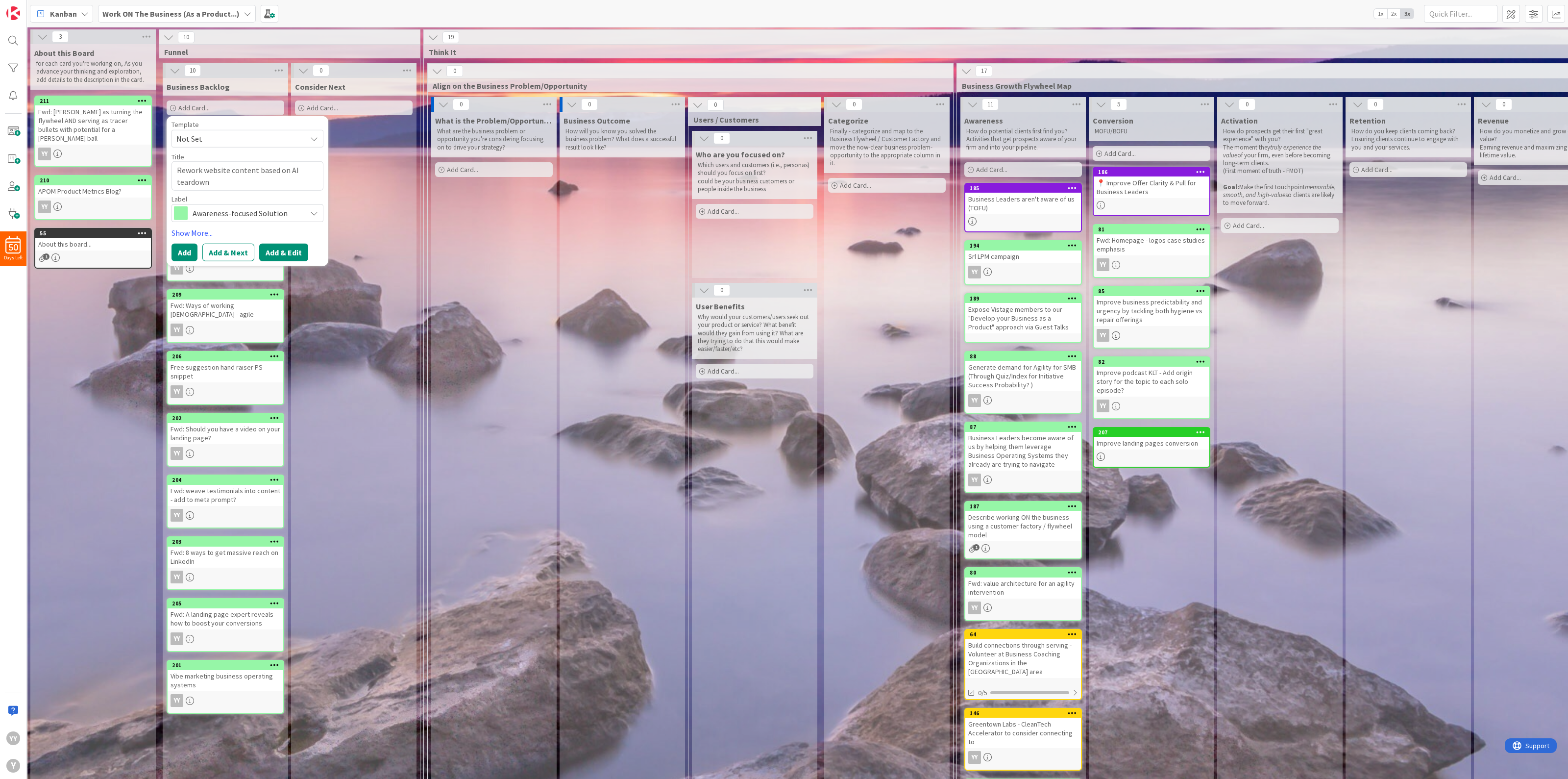
click at [294, 249] on button "Add & Edit" at bounding box center [284, 252] width 49 height 18
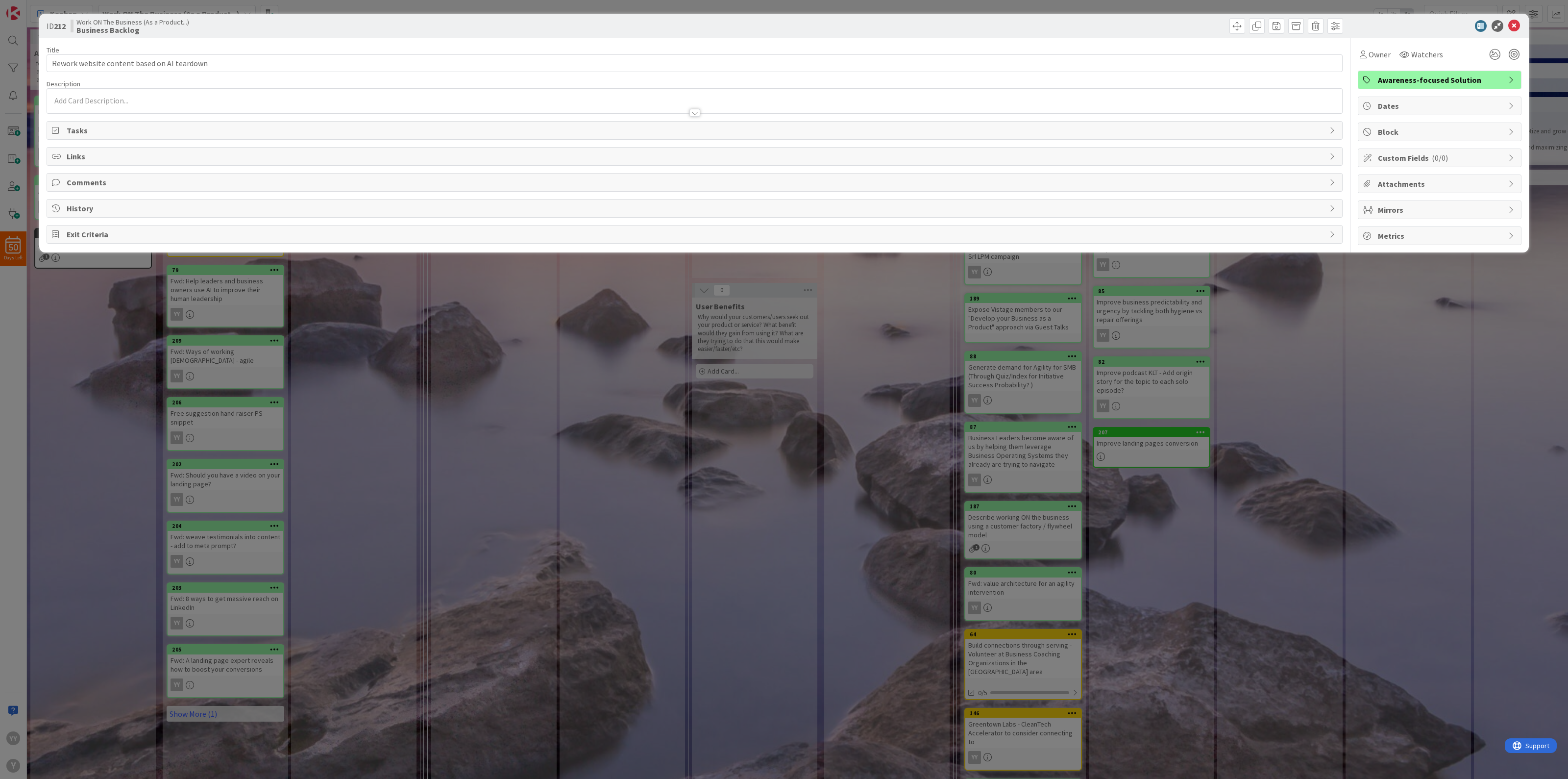
click at [102, 103] on div at bounding box center [695, 108] width 1295 height 10
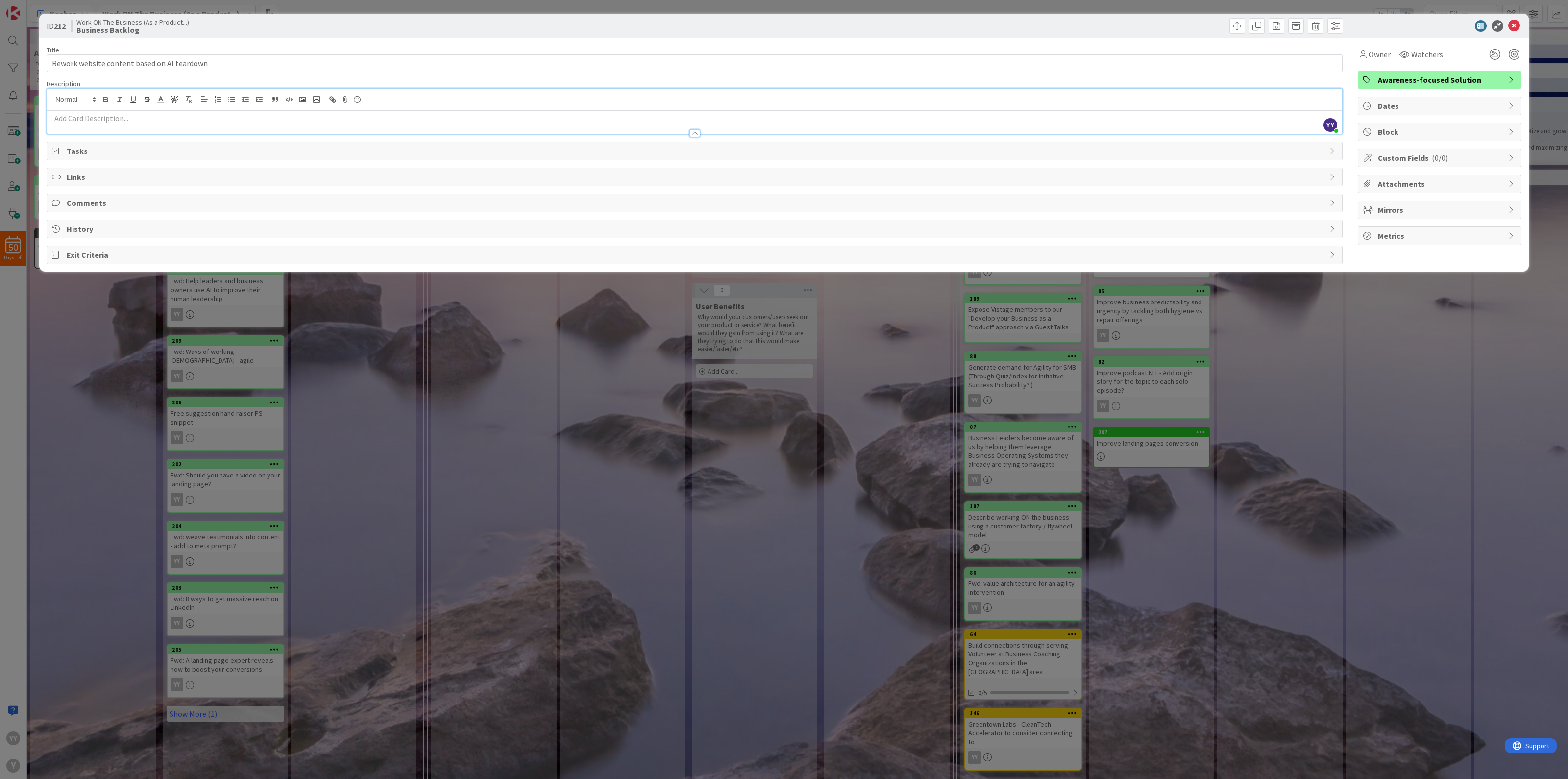
click at [144, 124] on div at bounding box center [695, 129] width 1295 height 10
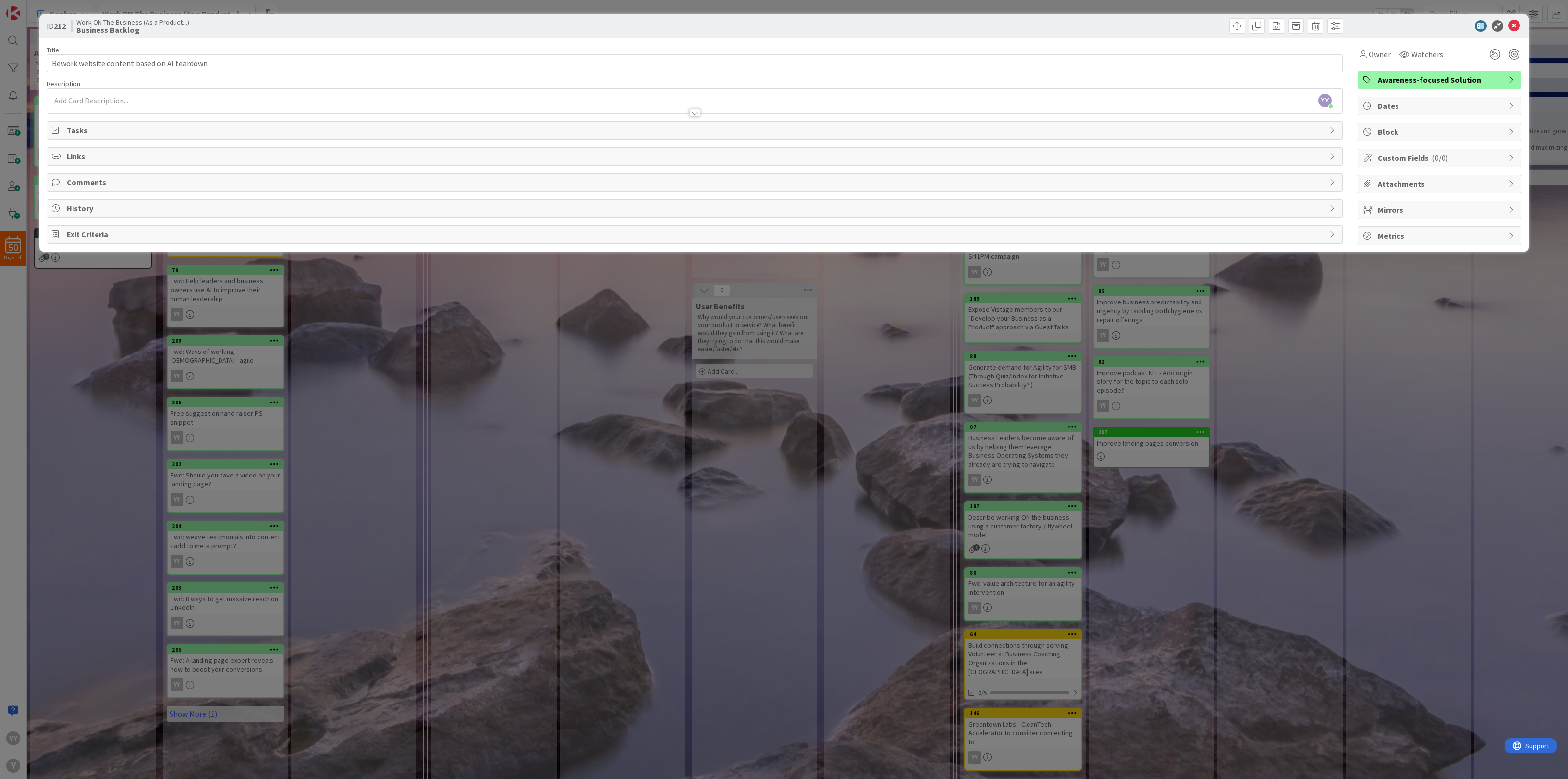
click at [149, 105] on div at bounding box center [695, 108] width 1295 height 10
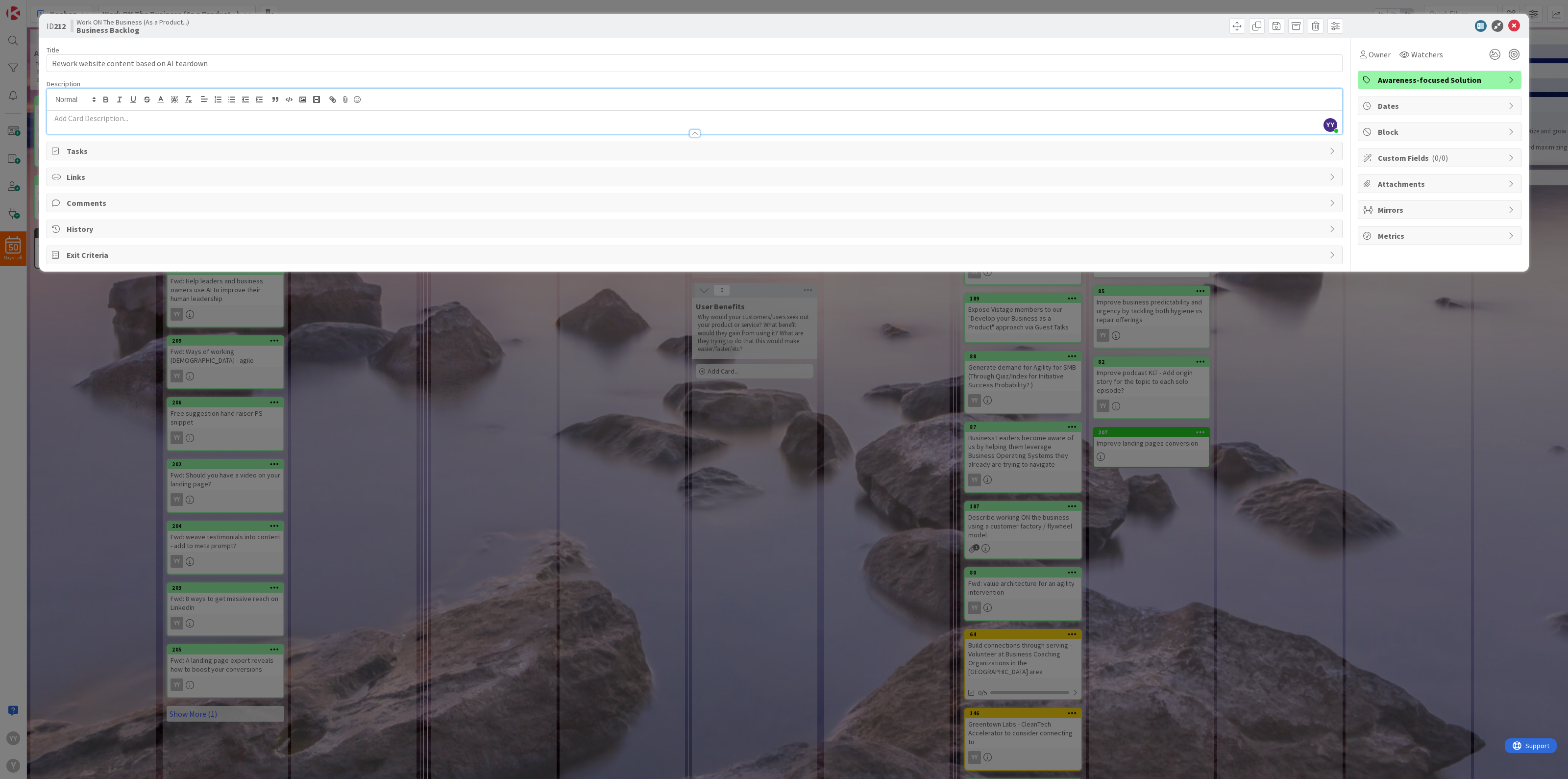
click at [105, 119] on p at bounding box center [695, 118] width 1286 height 12
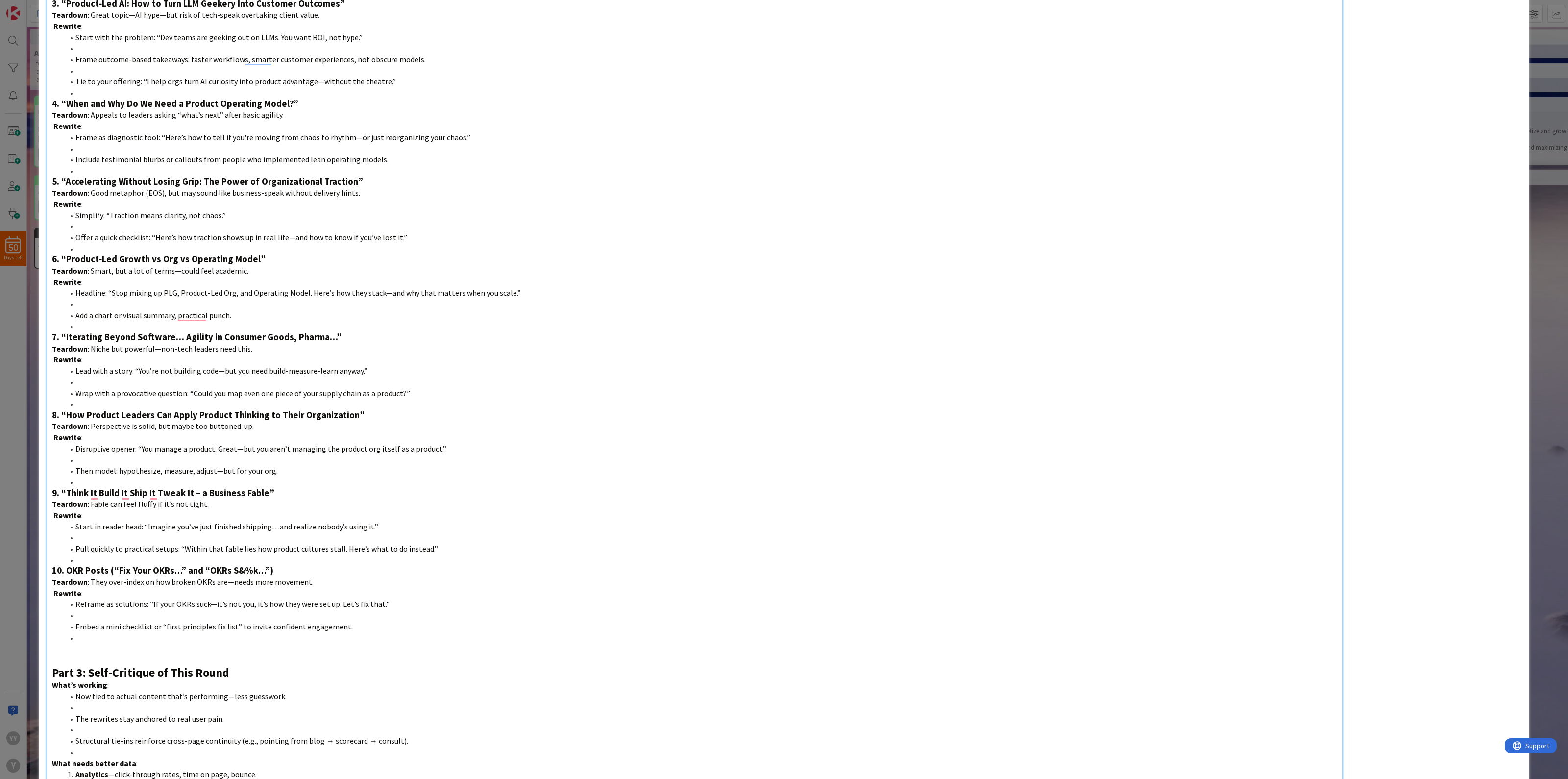
scroll to position [997, 0]
